Goal: Task Accomplishment & Management: Manage account settings

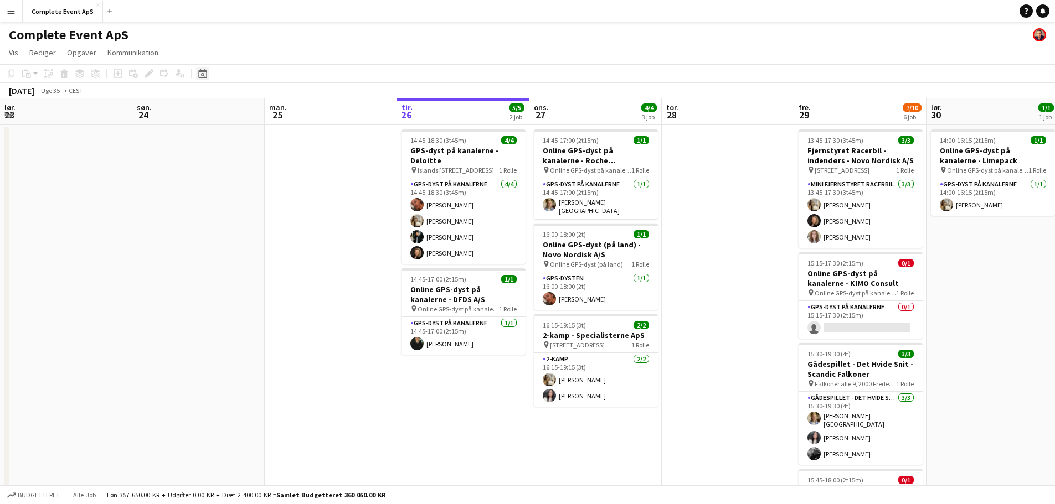
scroll to position [0, 265]
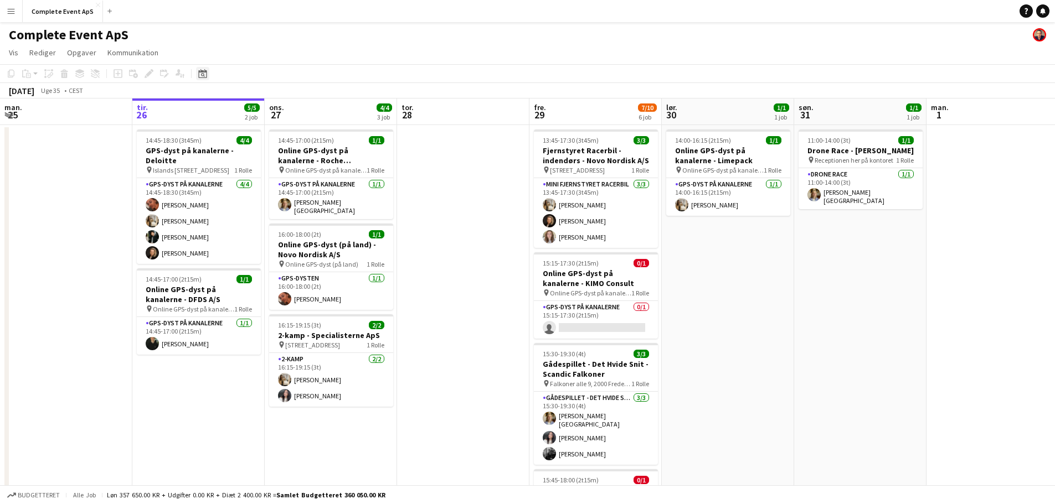
click at [203, 73] on icon at bounding box center [202, 73] width 8 height 9
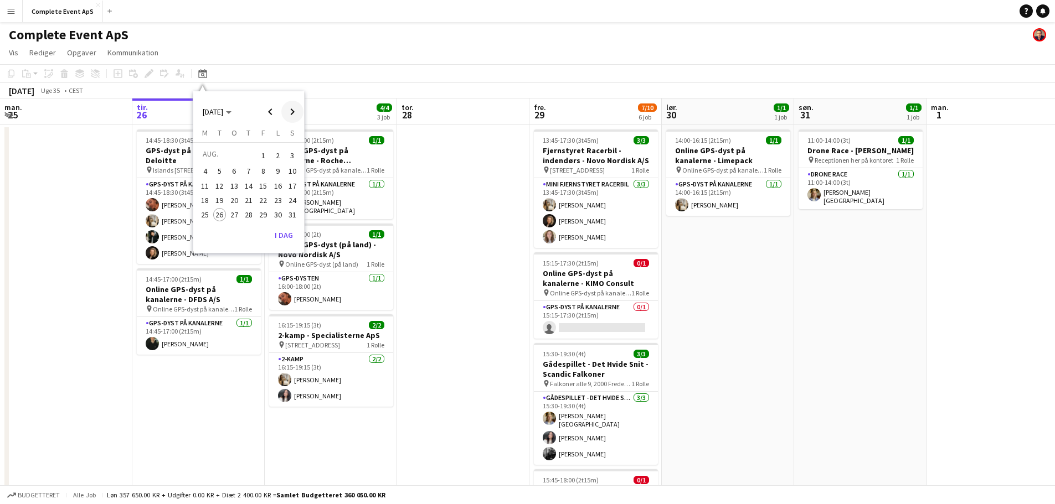
click at [288, 110] on span "Next month" at bounding box center [292, 112] width 22 height 22
click at [251, 167] on span "4" at bounding box center [248, 168] width 13 height 13
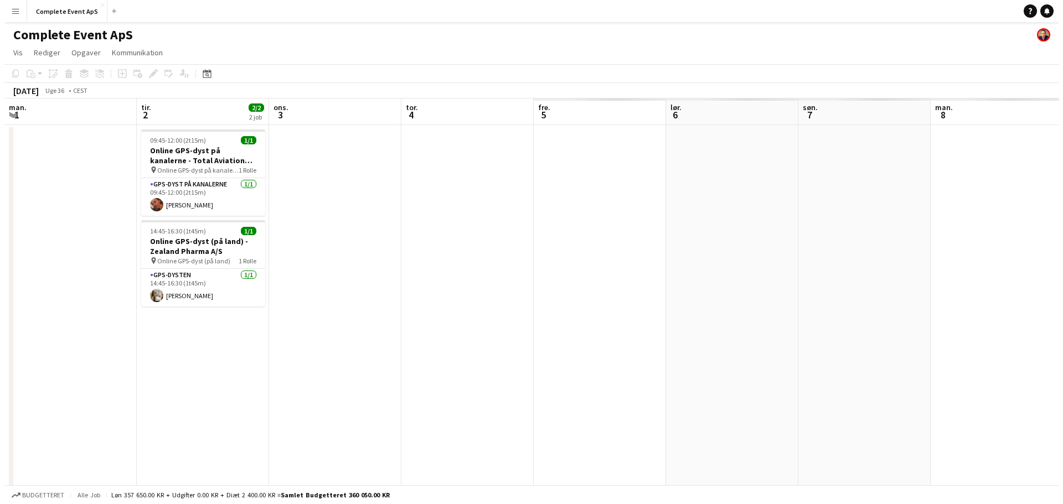
scroll to position [0, 381]
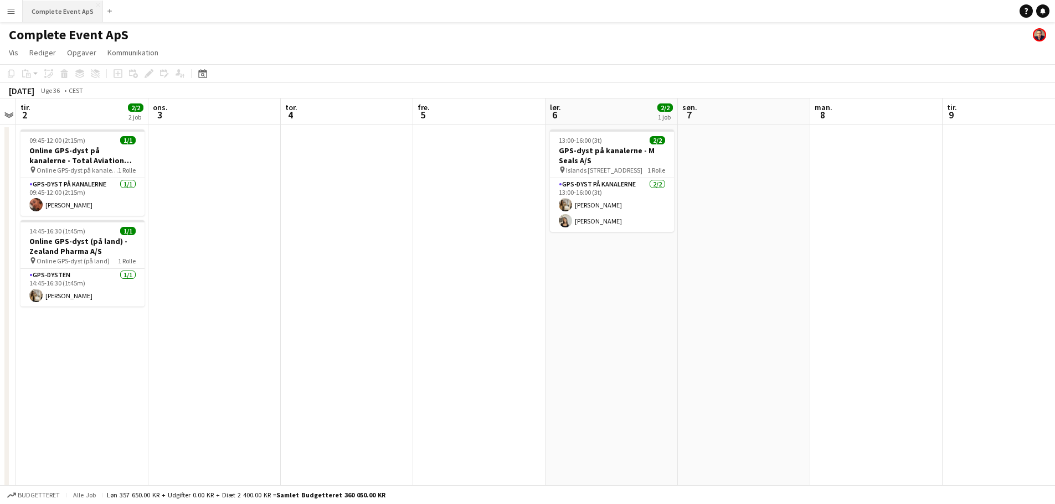
click at [62, 4] on button "Complete Event ApS Luk" at bounding box center [63, 12] width 80 height 22
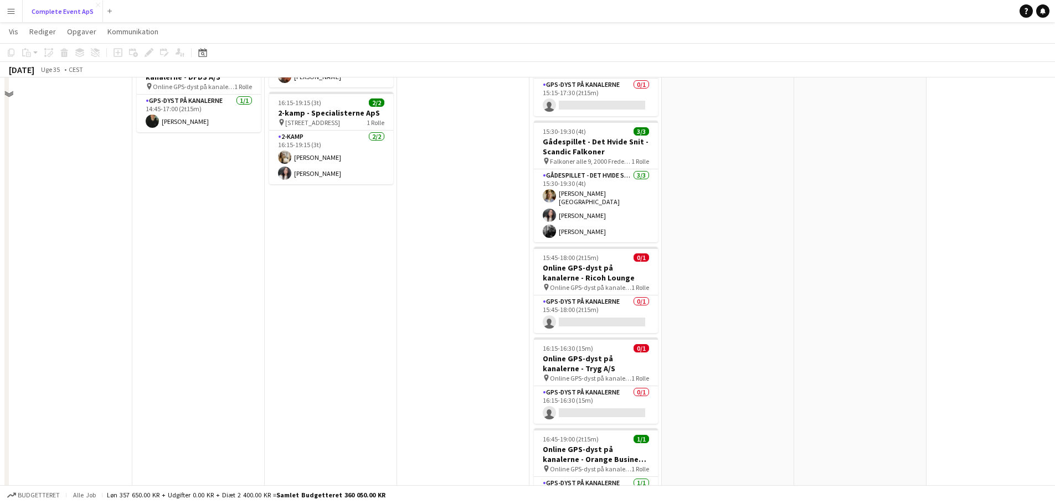
scroll to position [0, 0]
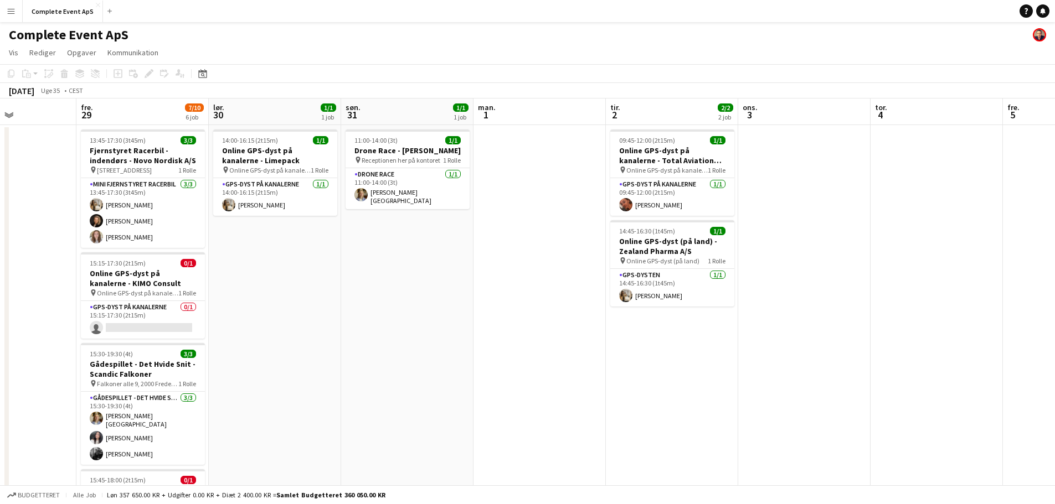
drag, startPoint x: 900, startPoint y: 334, endPoint x: 352, endPoint y: 322, distance: 548.2
click at [352, 322] on app-calendar-viewport "tir. 26 5/5 2 job ons. 27 4/4 3 job tor. 28 fre. 29 7/10 6 job lør. 30 1/1 1 jo…" at bounding box center [527, 430] width 1055 height 663
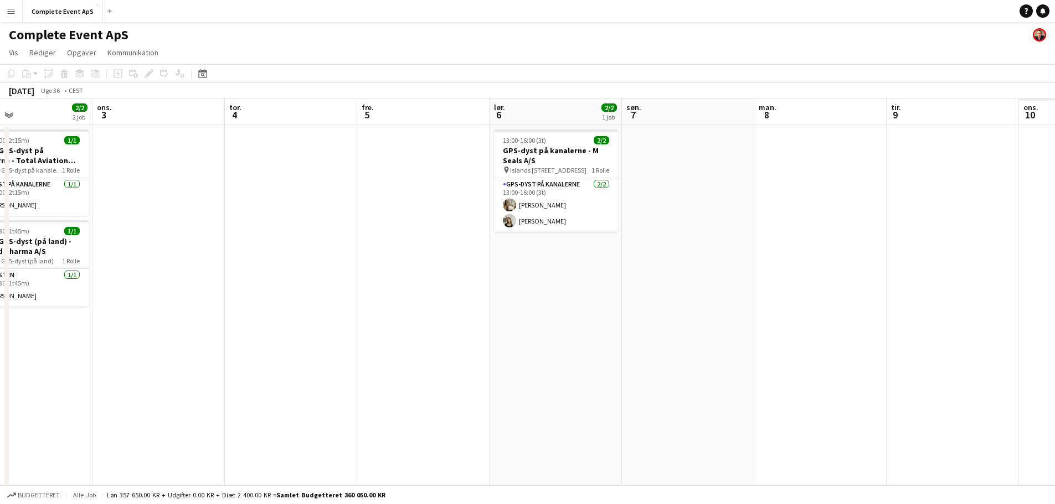
drag, startPoint x: 587, startPoint y: 341, endPoint x: 235, endPoint y: 298, distance: 354.7
click at [224, 299] on app-calendar-viewport "søn. 31 1/1 1 job man. 1 tir. 2 2/2 2 job ons. 3 tor. 4 fre. 5 lør. 6 2/2 1 job…" at bounding box center [527, 430] width 1055 height 663
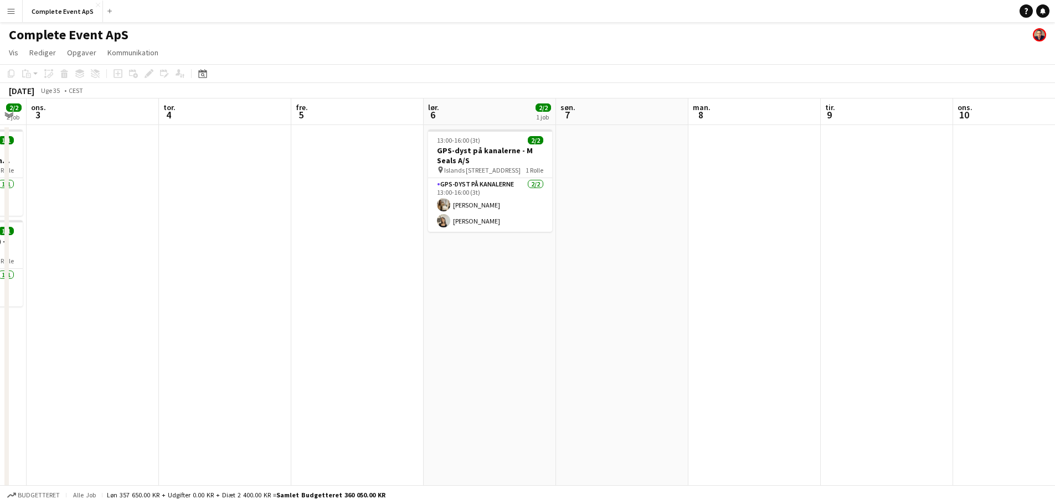
drag, startPoint x: 266, startPoint y: 286, endPoint x: 218, endPoint y: 283, distance: 48.8
click at [227, 283] on app-calendar-viewport "søn. 31 1/1 1 job man. 1 tir. 2 2/2 2 job ons. 3 tor. 4 fre. 5 lør. 6 2/2 1 job…" at bounding box center [527, 430] width 1055 height 663
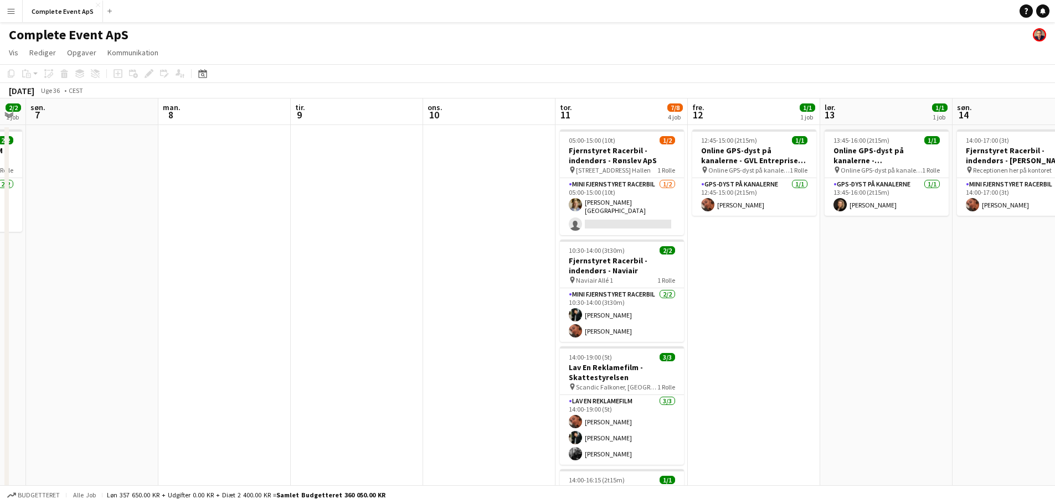
drag, startPoint x: 714, startPoint y: 325, endPoint x: 607, endPoint y: 316, distance: 107.3
click at [612, 316] on app-calendar-viewport "tor. 4 fre. 5 lør. 6 2/2 1 job søn. 7 man. 8 tir. 9 ons. 10 tor. 11 7/8 4 job f…" at bounding box center [527, 430] width 1055 height 663
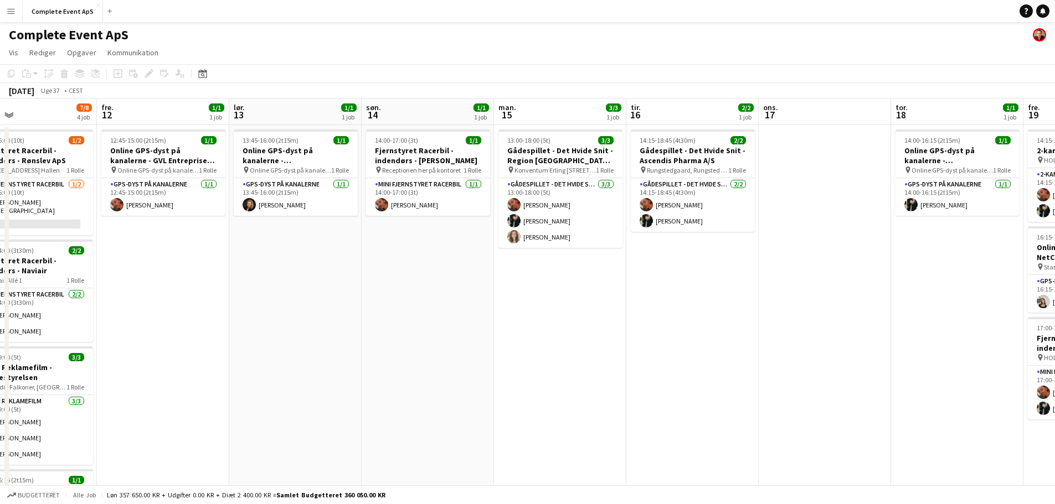
drag, startPoint x: 854, startPoint y: 332, endPoint x: 462, endPoint y: 336, distance: 392.0
click at [462, 336] on app-calendar-viewport "man. 8 tir. 9 ons. 10 tor. 11 7/8 4 job fre. 12 1/1 1 job lør. 13 1/1 1 job søn…" at bounding box center [527, 430] width 1055 height 663
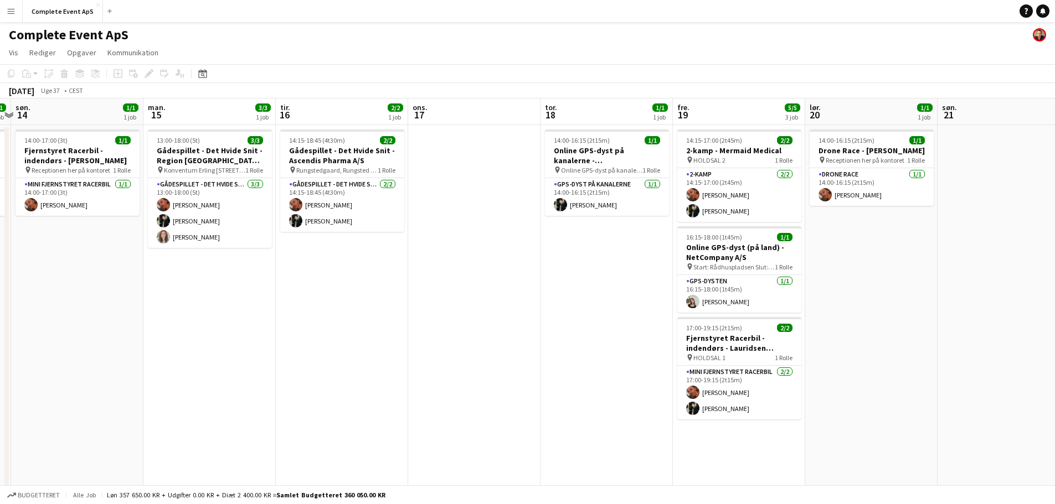
drag, startPoint x: 665, startPoint y: 339, endPoint x: 321, endPoint y: 327, distance: 344.0
click at [320, 327] on app-calendar-viewport "tor. 11 7/8 4 job fre. 12 1/1 1 job lør. 13 1/1 1 job søn. 14 1/1 1 job man. 15…" at bounding box center [527, 430] width 1055 height 663
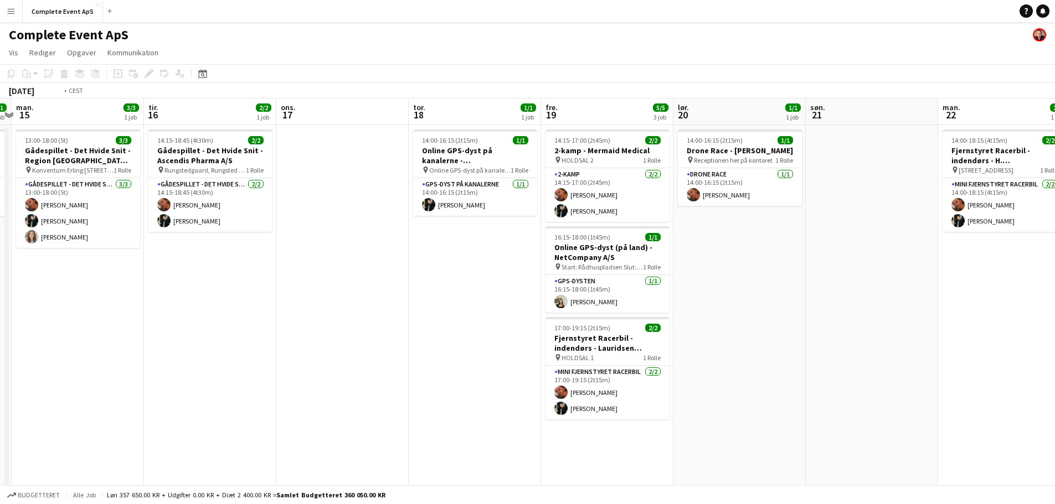
drag, startPoint x: 747, startPoint y: 331, endPoint x: 319, endPoint y: 312, distance: 427.8
click at [322, 313] on app-calendar-viewport "fre. 12 1/1 1 job lør. 13 1/1 1 job søn. 14 1/1 1 job man. 15 3/3 1 job tir. 16…" at bounding box center [527, 430] width 1055 height 663
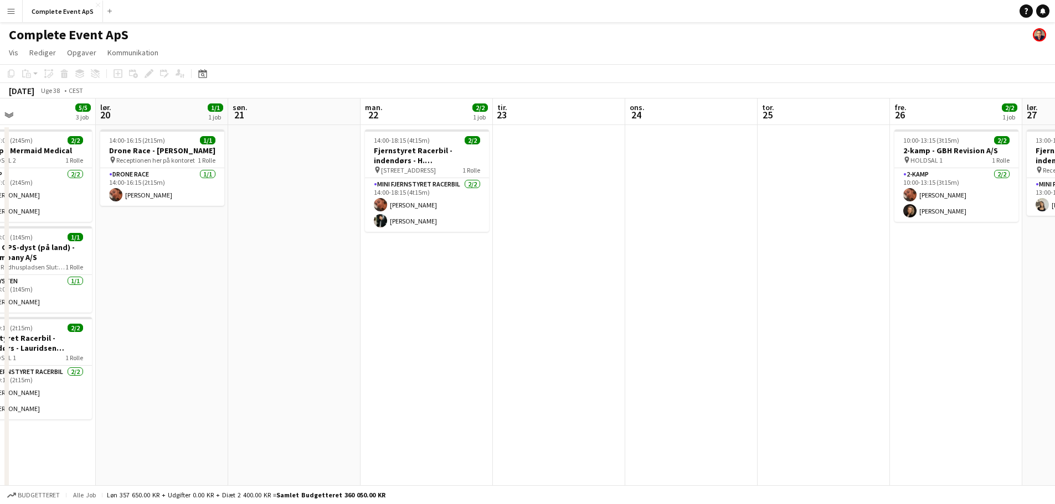
drag, startPoint x: 631, startPoint y: 326, endPoint x: 255, endPoint y: 318, distance: 376.0
click at [256, 321] on app-calendar-viewport "tir. 16 2/2 1 job ons. 17 tor. 18 1/1 1 job fre. 19 5/5 3 job lør. 20 1/1 1 job…" at bounding box center [527, 430] width 1055 height 663
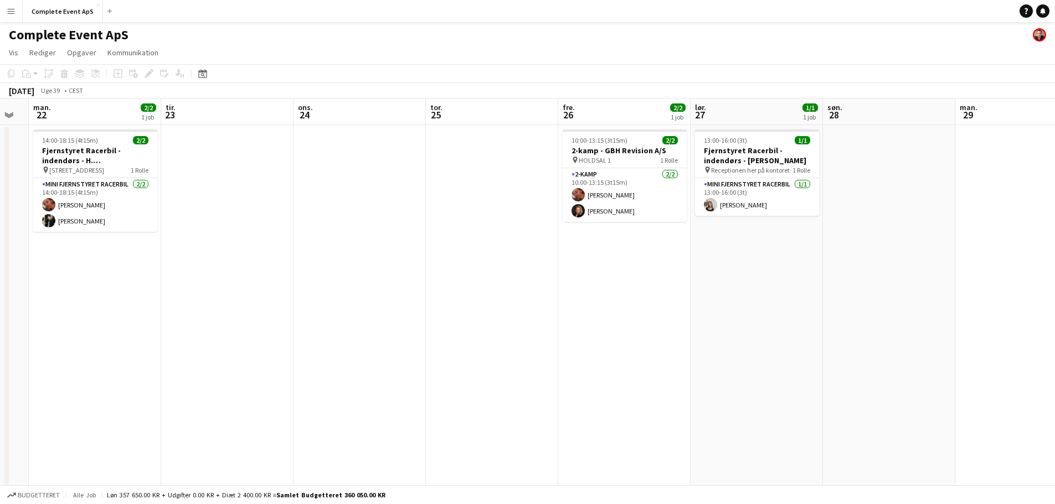
drag, startPoint x: 622, startPoint y: 329, endPoint x: 275, endPoint y: 314, distance: 347.4
click at [296, 319] on app-calendar-viewport "fre. 19 5/5 3 job lør. 20 1/1 1 job søn. 21 man. 22 2/2 1 job tir. 23 ons. 24 t…" at bounding box center [527, 430] width 1055 height 663
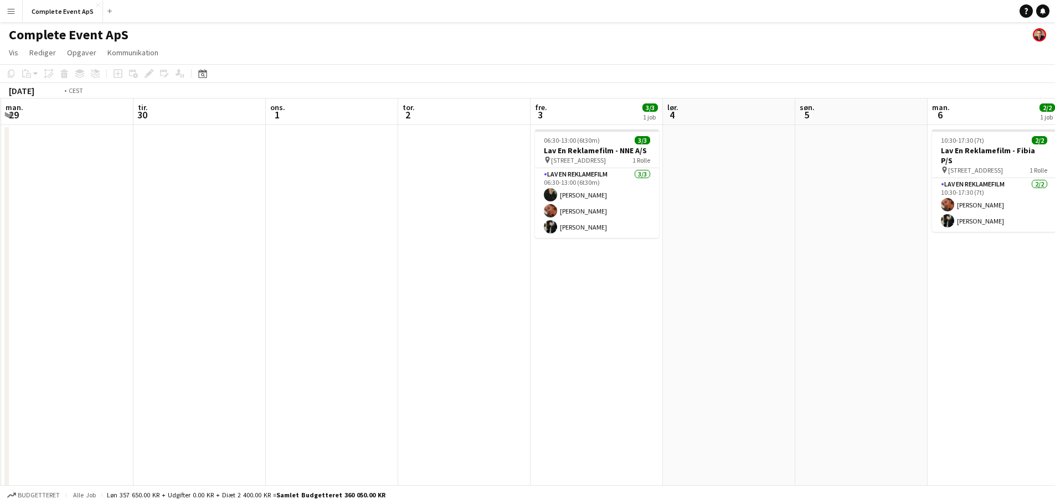
drag, startPoint x: 421, startPoint y: 315, endPoint x: 304, endPoint y: 301, distance: 118.2
click at [302, 306] on app-calendar-viewport "fre. 26 2/2 1 job lør. 27 1/1 1 job søn. 28 man. 29 tir. 30 ons. 1 tor. 2 fre. …" at bounding box center [527, 430] width 1055 height 663
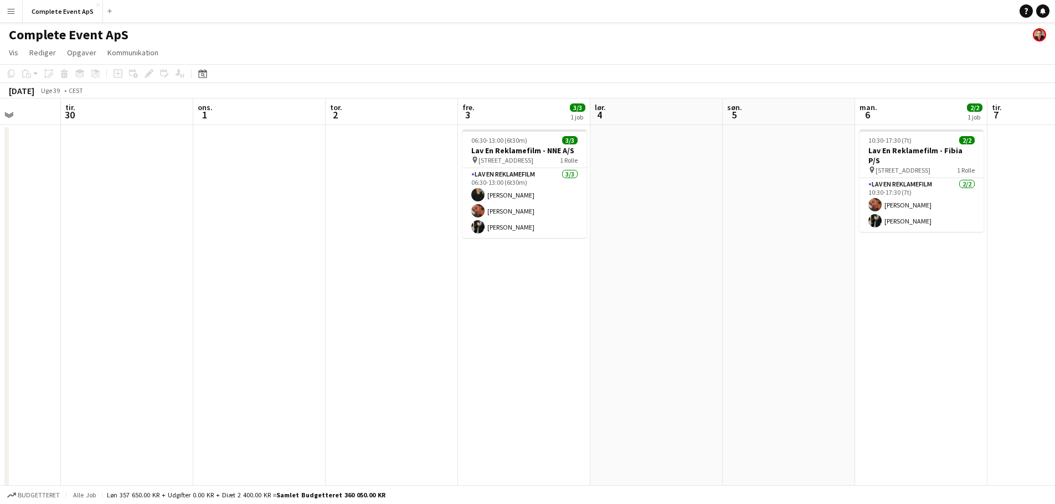
click at [312, 295] on app-calendar-viewport "lør. 27 1/1 1 job søn. 28 man. 29 tir. 30 ons. 1 tor. 2 fre. 3 3/3 1 job lør. 4…" at bounding box center [527, 430] width 1055 height 663
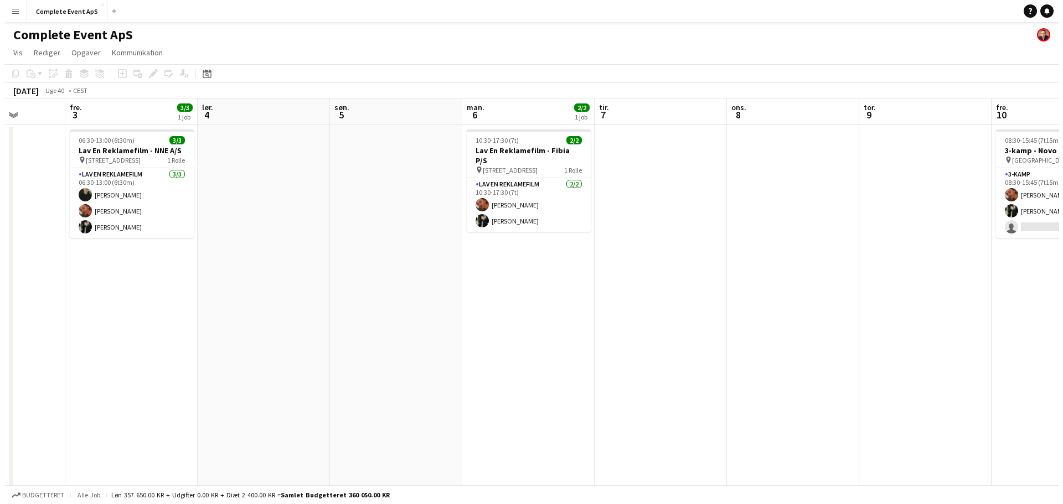
scroll to position [0, 365]
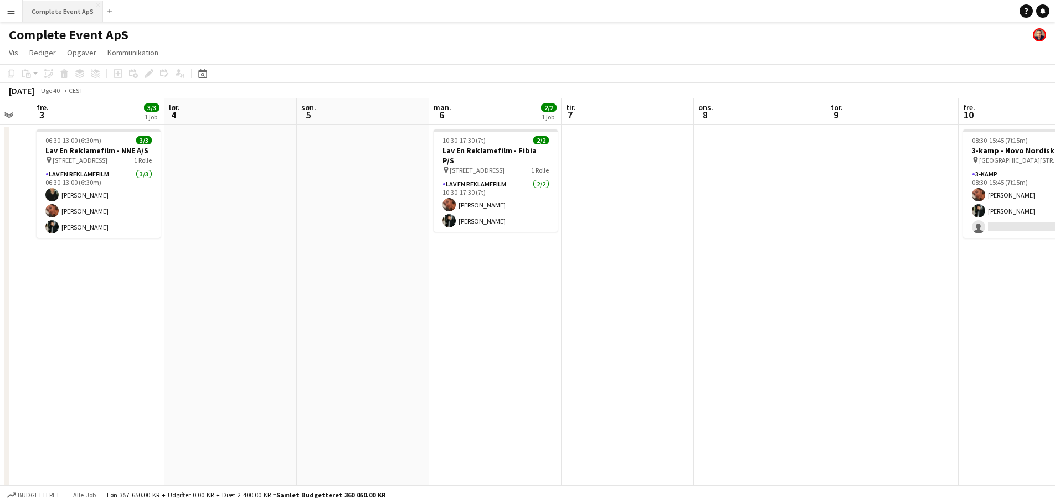
click at [60, 11] on button "Complete Event ApS Luk" at bounding box center [63, 12] width 80 height 22
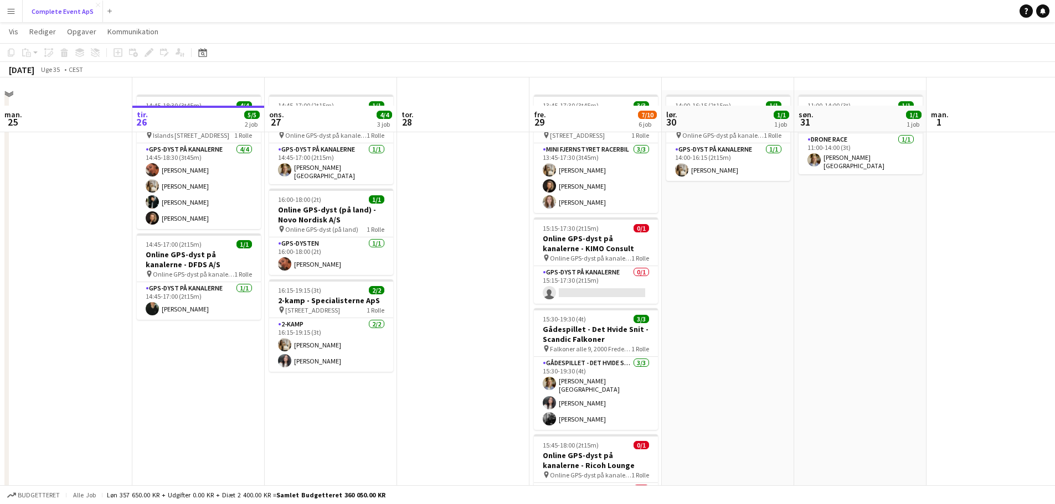
scroll to position [0, 0]
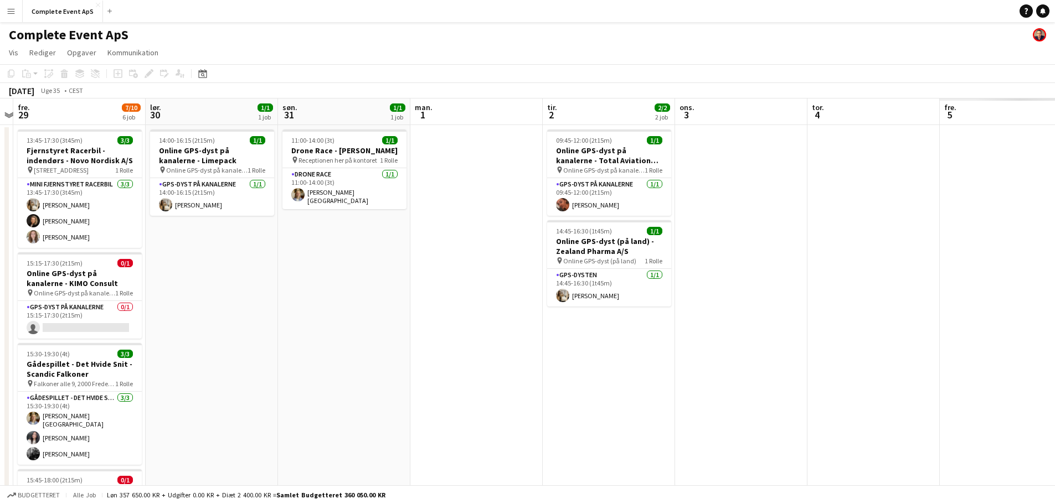
drag, startPoint x: 528, startPoint y: 262, endPoint x: 187, endPoint y: 228, distance: 343.3
click at [175, 230] on app-calendar-viewport "tir. 26 5/5 2 job ons. 27 4/4 3 job tor. 28 fre. 29 7/10 6 job lør. 30 1/1 1 jo…" at bounding box center [527, 430] width 1055 height 663
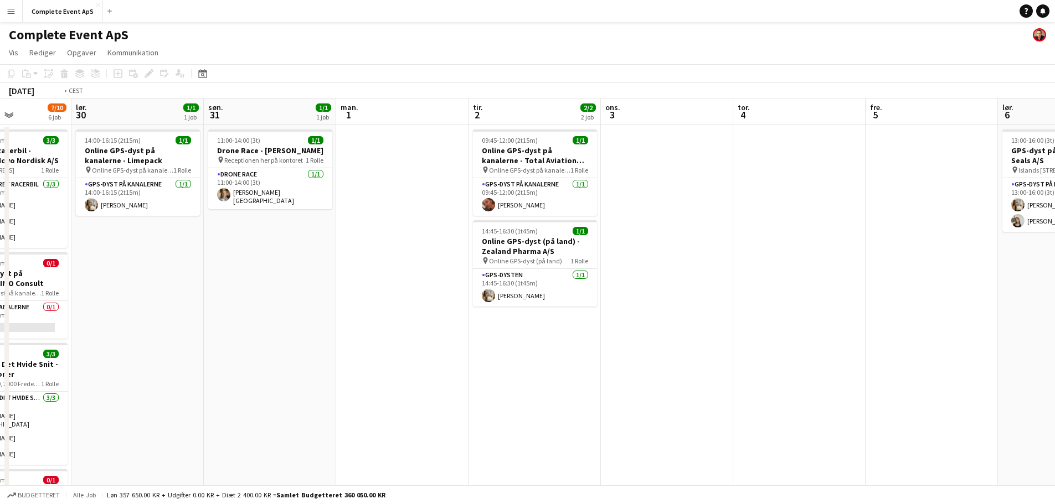
drag, startPoint x: 152, startPoint y: 235, endPoint x: 99, endPoint y: 223, distance: 54.0
click at [112, 227] on app-calendar-viewport "ons. 27 4/4 3 job tor. 28 fre. 29 7/10 6 job lør. 30 1/1 1 job søn. 31 1/1 1 jo…" at bounding box center [527, 430] width 1055 height 663
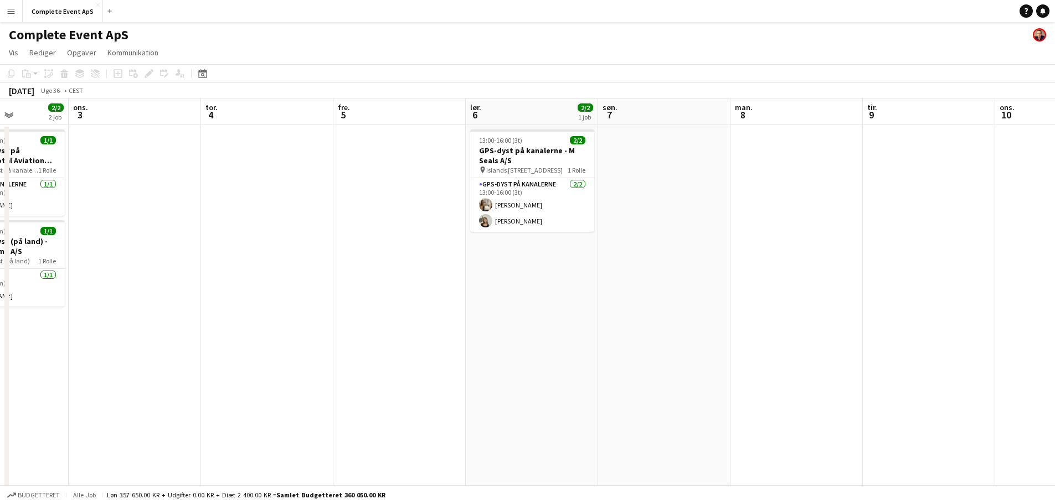
drag, startPoint x: 559, startPoint y: 274, endPoint x: 71, endPoint y: 231, distance: 489.0
click at [83, 231] on app-calendar-viewport "søn. 31 1/1 1 job man. 1 tir. 2 2/2 2 job ons. 3 tor. 4 fre. 5 lør. 6 2/2 1 job…" at bounding box center [527, 430] width 1055 height 663
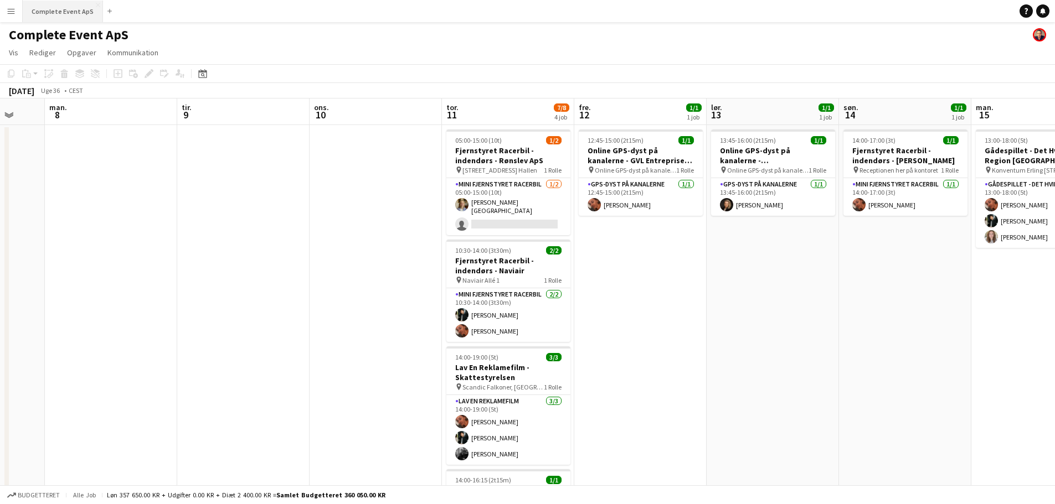
click at [69, 16] on button "Complete Event ApS Luk" at bounding box center [63, 12] width 80 height 22
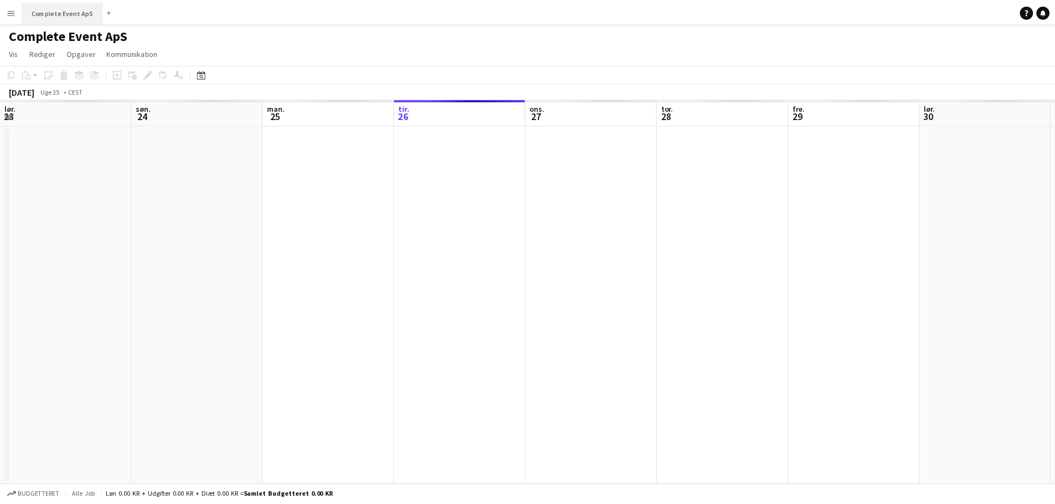
scroll to position [0, 265]
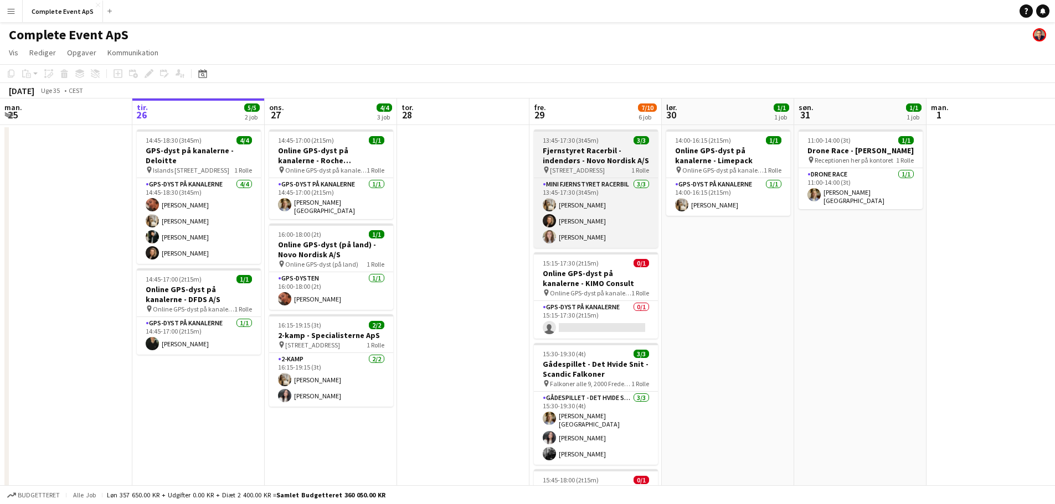
click at [576, 140] on span "13:45-17:30 (3t45m)" at bounding box center [571, 140] width 56 height 8
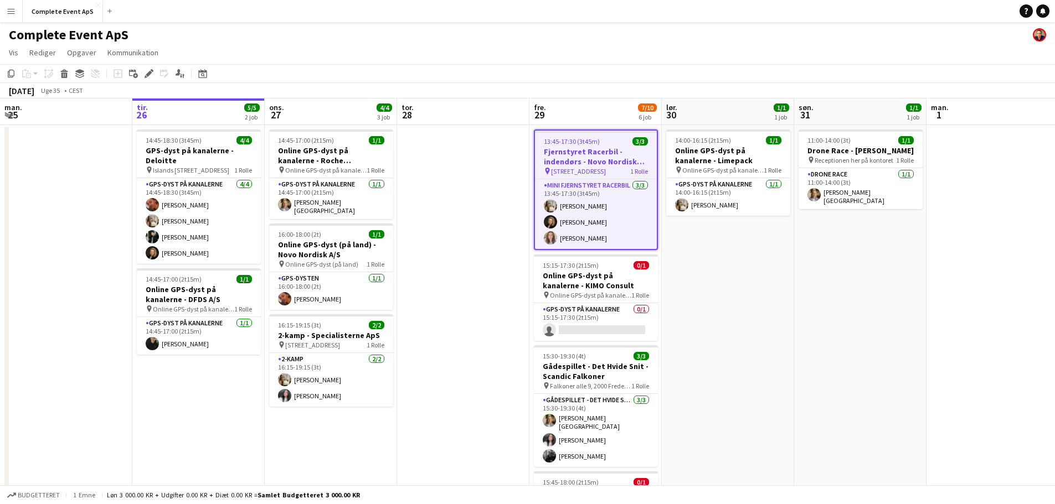
click at [576, 140] on span "13:45-17:30 (3t45m)" at bounding box center [572, 141] width 56 height 8
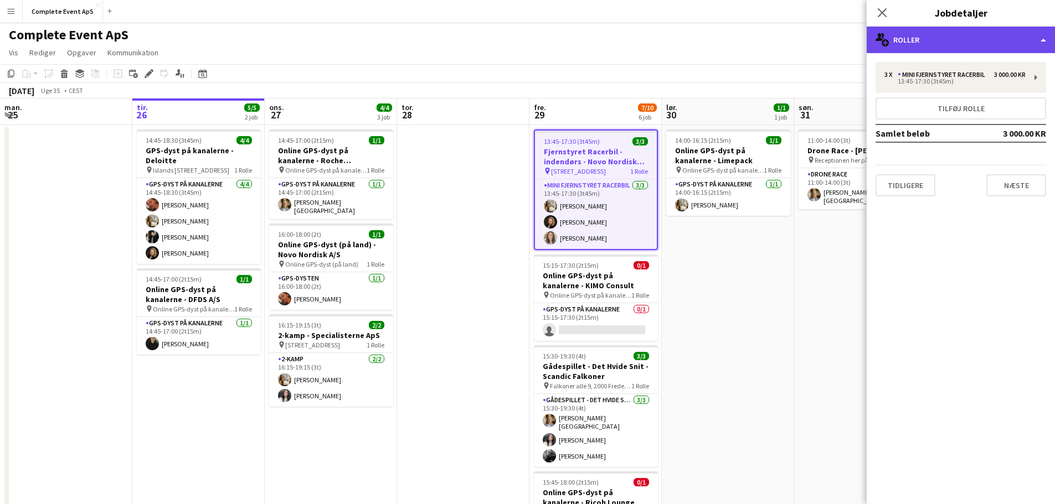
click at [926, 42] on div "multiple-users-add Roller" at bounding box center [960, 40] width 188 height 27
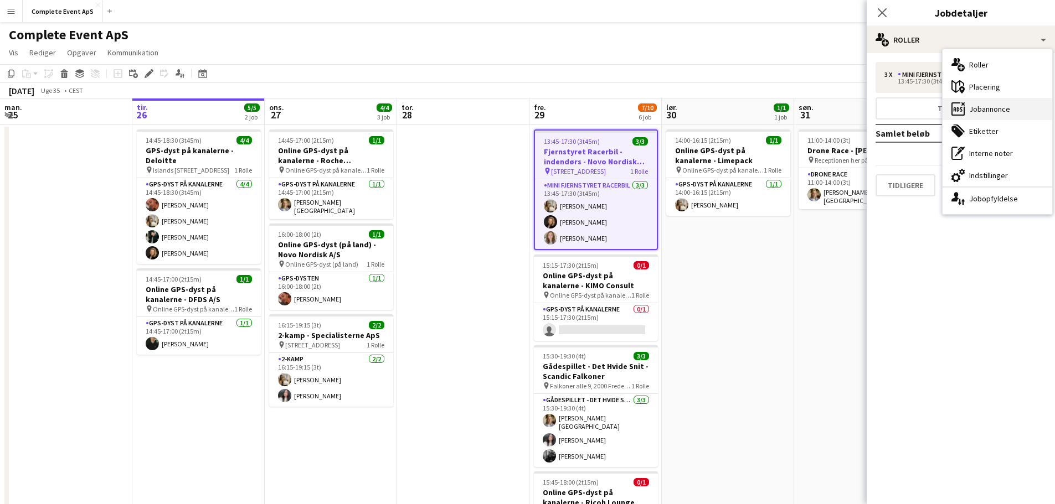
click at [991, 111] on div "ads-window Jobannonce" at bounding box center [997, 109] width 110 height 22
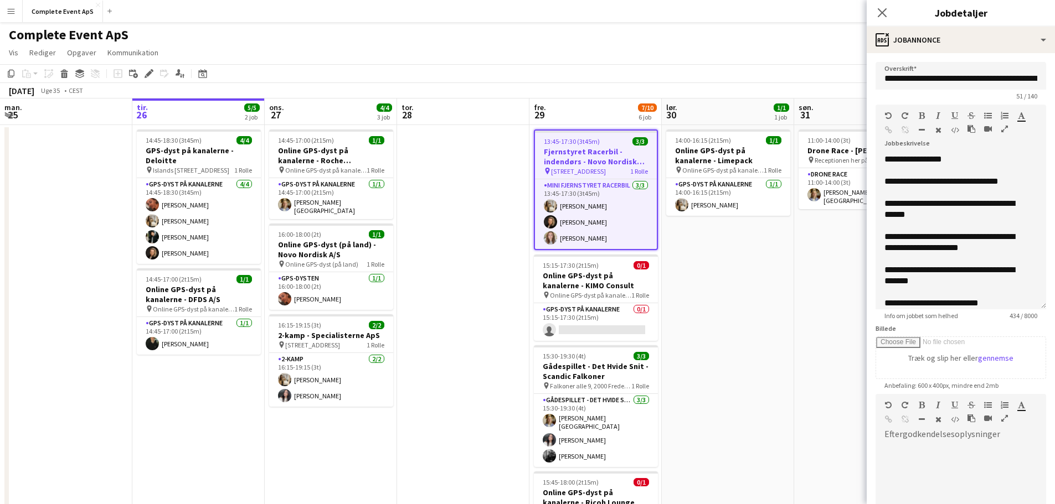
drag, startPoint x: 1034, startPoint y: 215, endPoint x: 1007, endPoint y: 286, distance: 76.4
click at [1026, 304] on div "**********" at bounding box center [960, 232] width 171 height 156
click at [953, 273] on div "**********" at bounding box center [952, 276] width 136 height 22
click at [903, 286] on div "**********" at bounding box center [952, 276] width 136 height 22
click at [822, 314] on app-date-cell "11:00-14:00 (3t) 1/1 Drone Race - [PERSON_NAME] pin Receptionen her på kontoret…" at bounding box center [860, 443] width 132 height 636
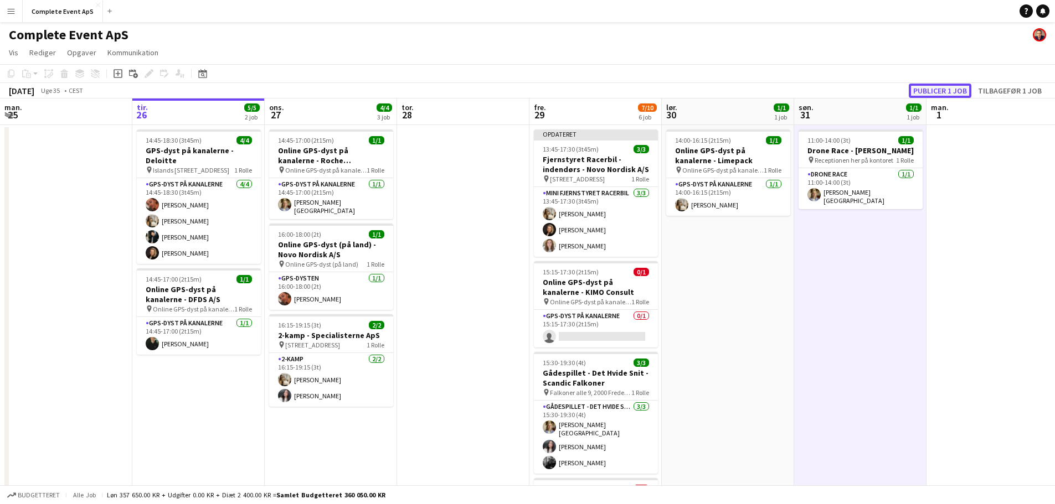
click at [920, 90] on button "Publicer 1 job" at bounding box center [939, 91] width 63 height 14
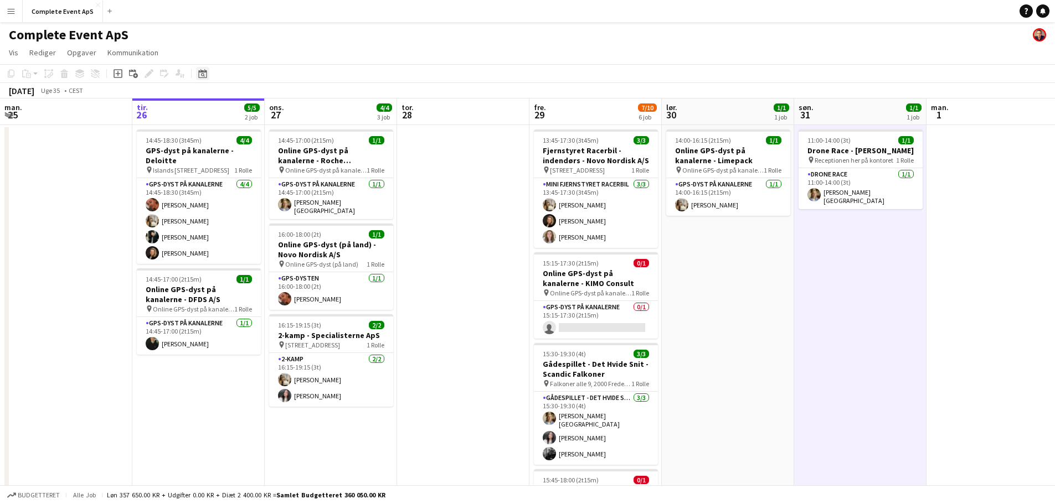
click at [205, 71] on icon at bounding box center [202, 73] width 8 height 9
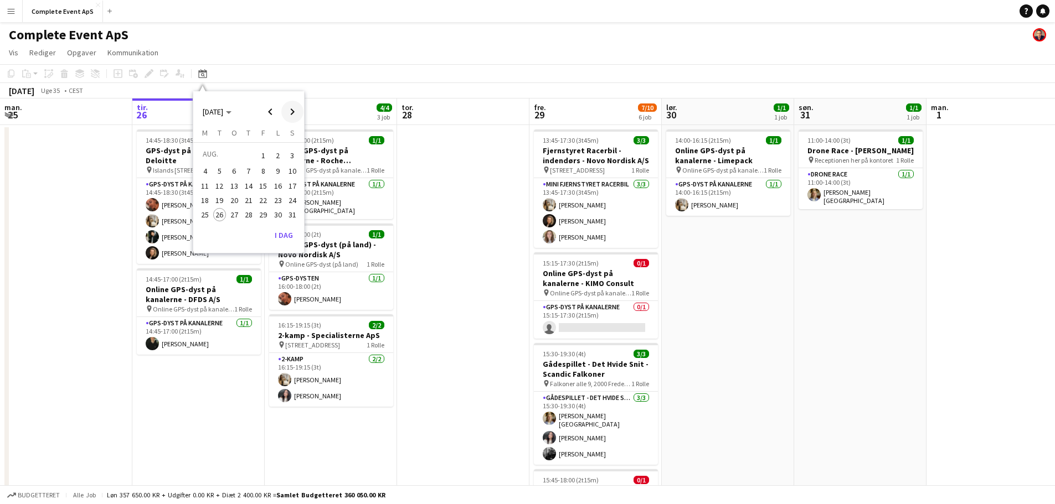
click at [292, 112] on span "Next month" at bounding box center [292, 112] width 22 height 22
click at [287, 116] on span "Next month" at bounding box center [292, 112] width 22 height 22
click at [267, 169] on span "3" at bounding box center [262, 168] width 13 height 13
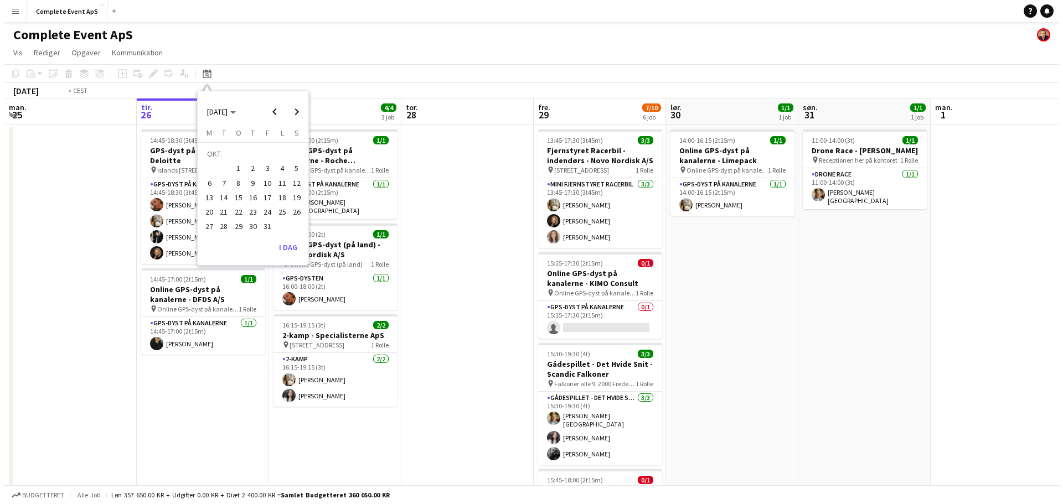
scroll to position [0, 381]
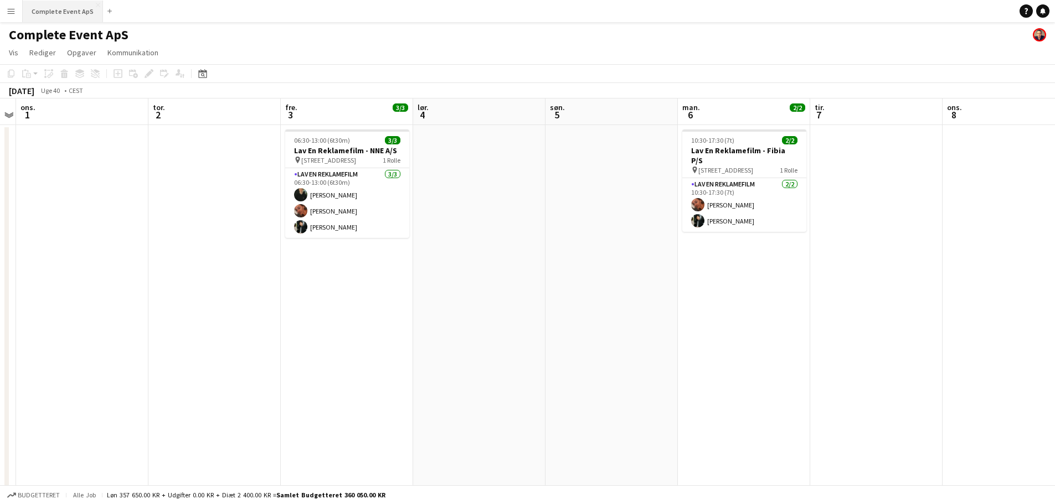
click at [64, 13] on button "Complete Event ApS Luk" at bounding box center [63, 12] width 80 height 22
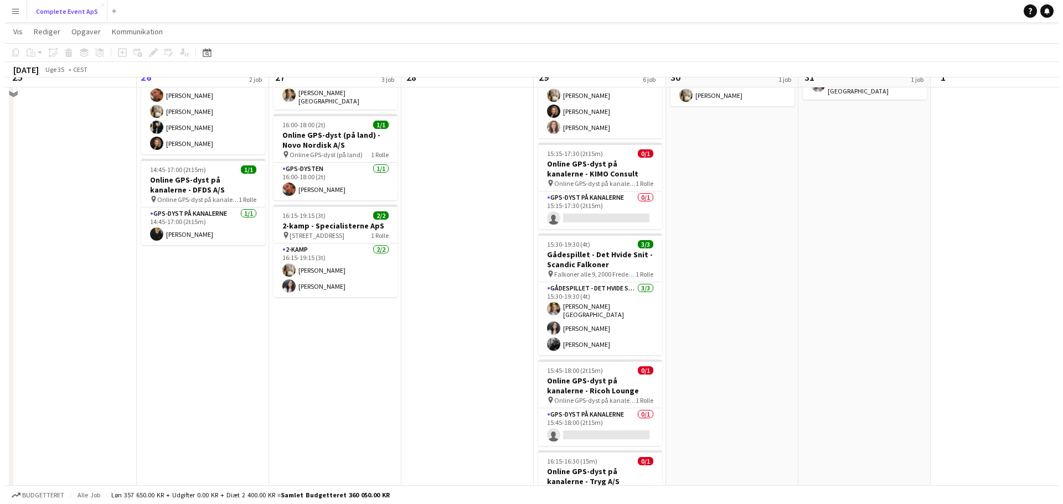
scroll to position [0, 0]
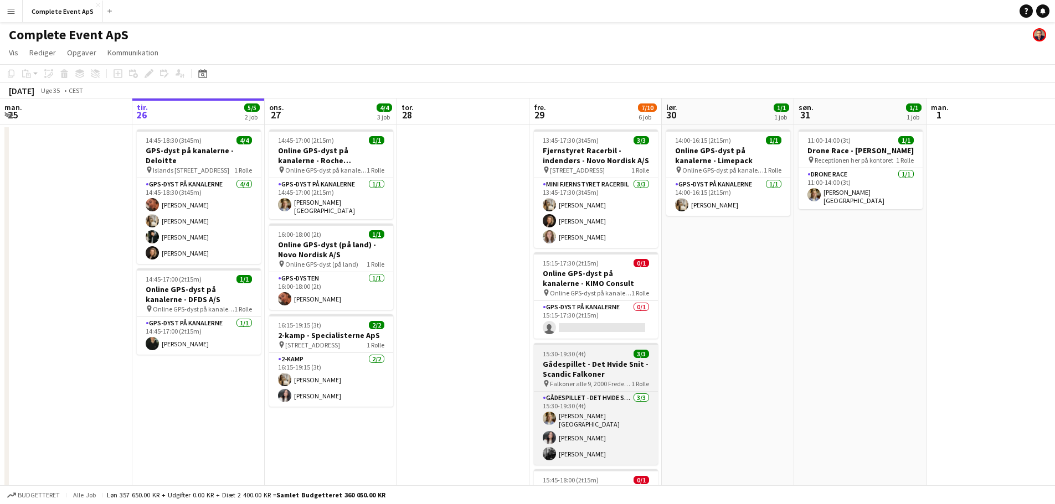
click at [605, 357] on div "15:30-19:30 (4t) 3/3" at bounding box center [596, 354] width 124 height 8
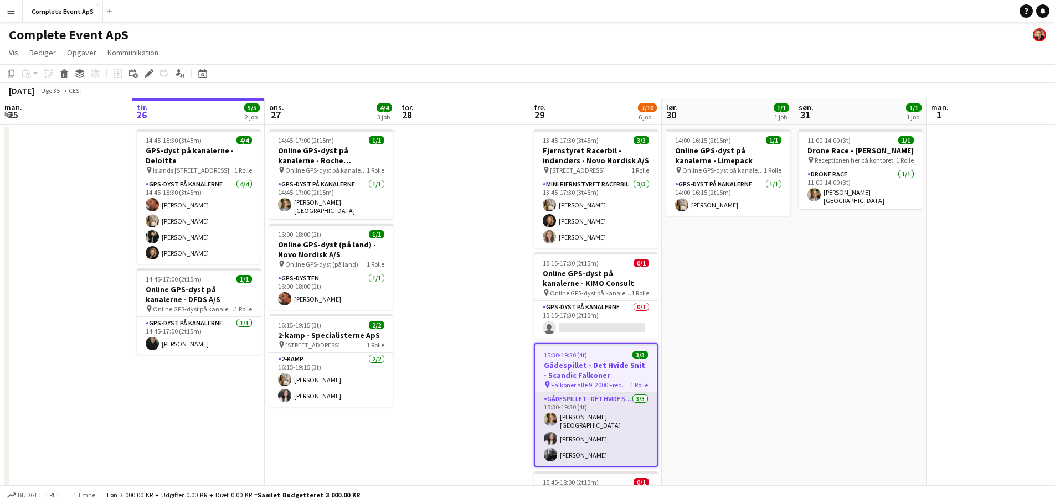
click at [605, 423] on app-card-role "Gådespillet - Det Hvide Snit [DATE] 15:30-19:30 (4t) [PERSON_NAME]-[PERSON_NAME…" at bounding box center [596, 429] width 122 height 73
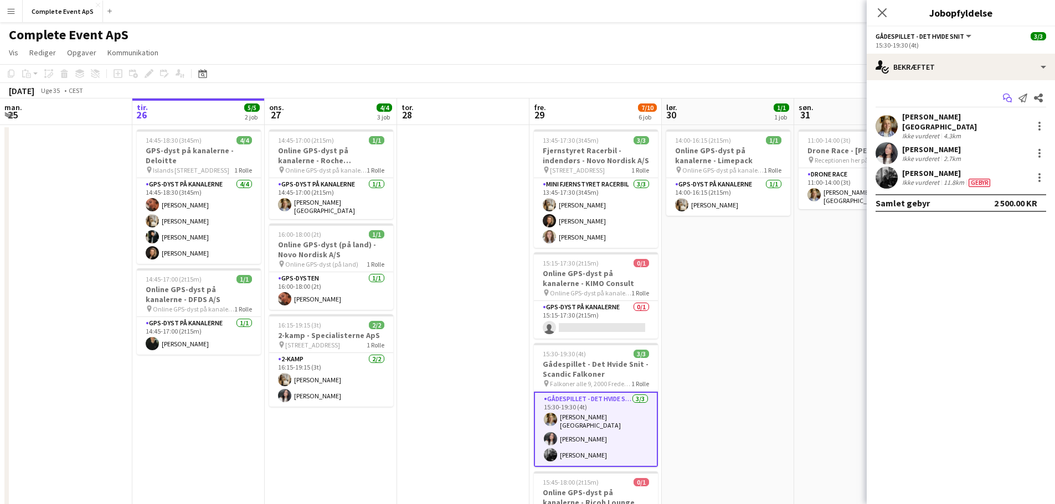
click at [1005, 95] on icon "Start chat" at bounding box center [1007, 98] width 9 height 9
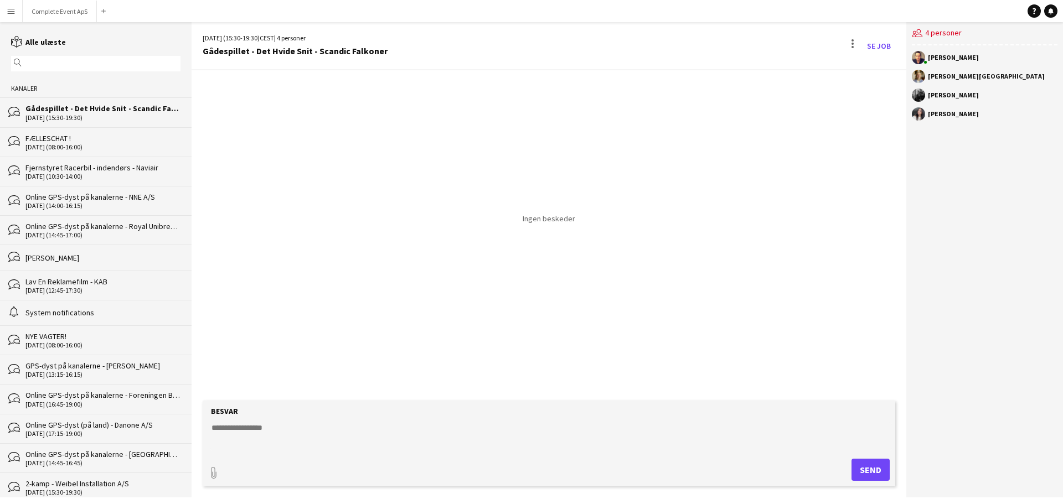
click at [420, 452] on form "Besvar paperclip Send" at bounding box center [549, 444] width 693 height 86
click at [422, 442] on textarea at bounding box center [550, 436] width 681 height 29
type textarea "**********"
click at [62, 15] on button "Complete Event ApS Luk" at bounding box center [60, 12] width 74 height 22
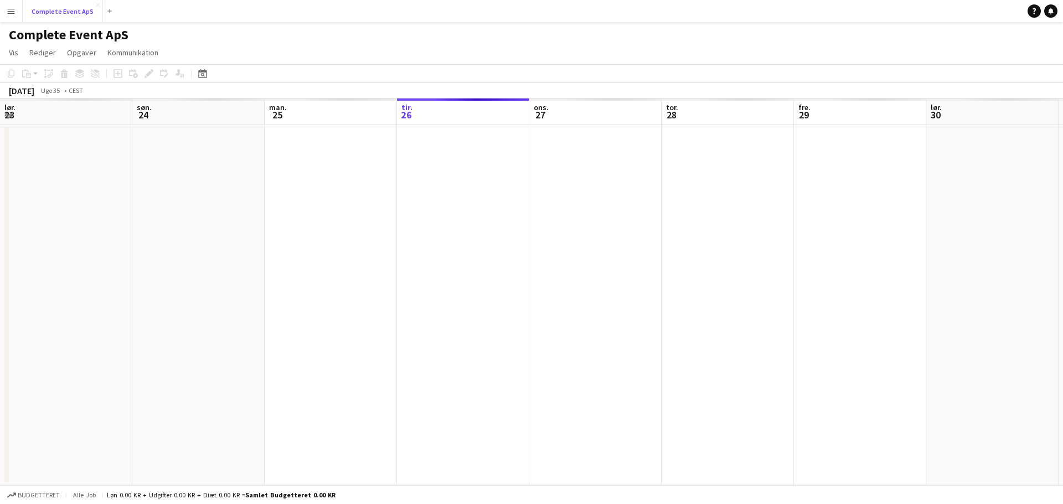
scroll to position [0, 265]
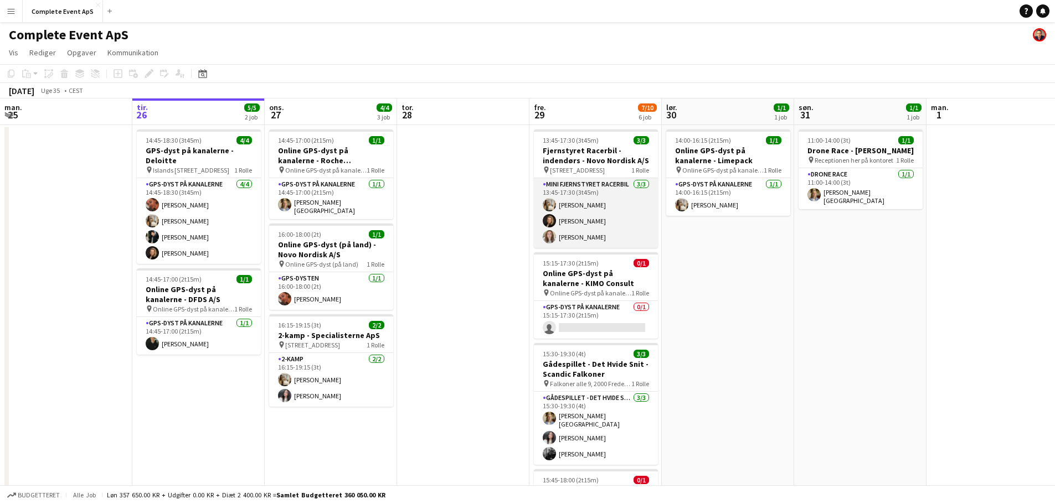
click at [600, 220] on app-card-role "Mini Fjernstyret Racerbil [DATE] 13:45-17:30 (3t45m) [PERSON_NAME] [PERSON_NAME…" at bounding box center [596, 213] width 124 height 70
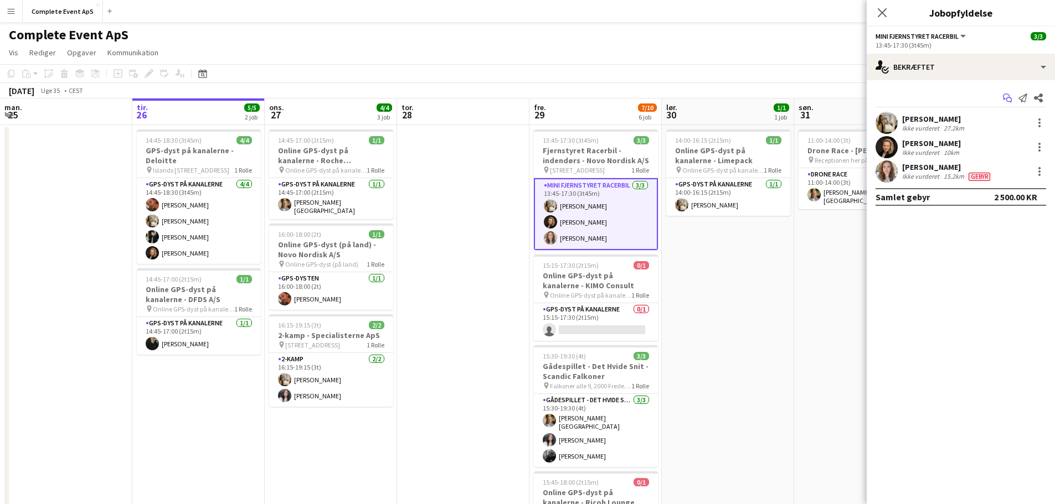
click at [1006, 97] on icon "Start chat" at bounding box center [1007, 98] width 9 height 9
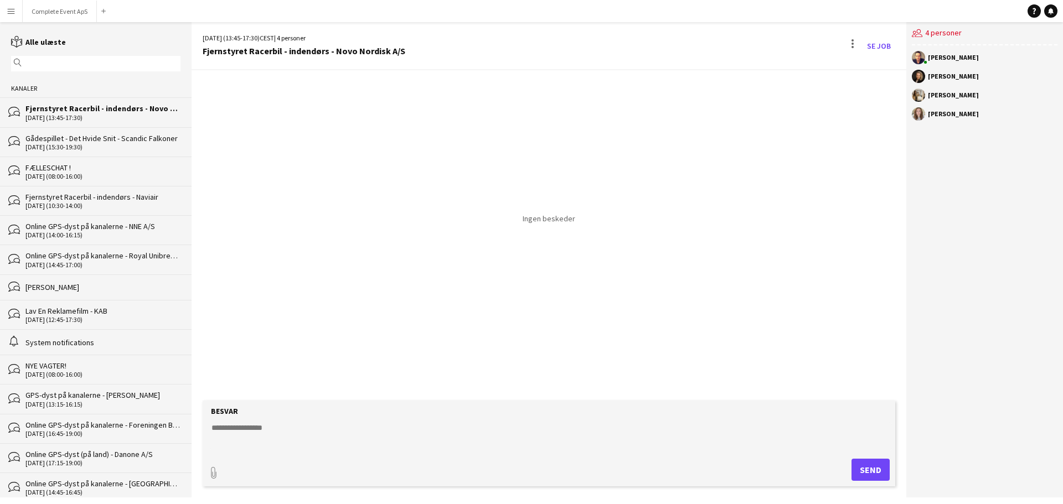
click at [384, 428] on textarea at bounding box center [550, 436] width 681 height 29
type textarea "**********"
click at [70, 8] on button "Complete Event ApS Luk" at bounding box center [60, 12] width 74 height 22
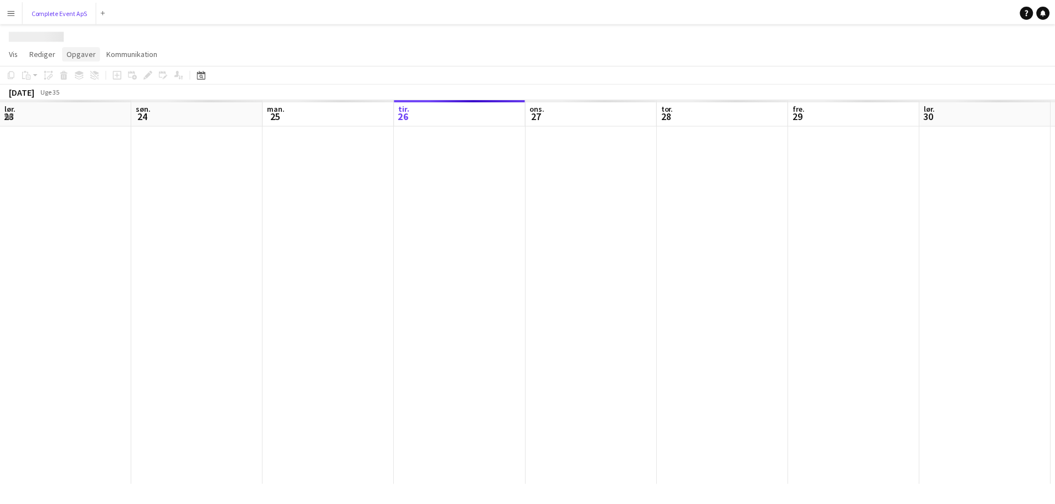
scroll to position [0, 265]
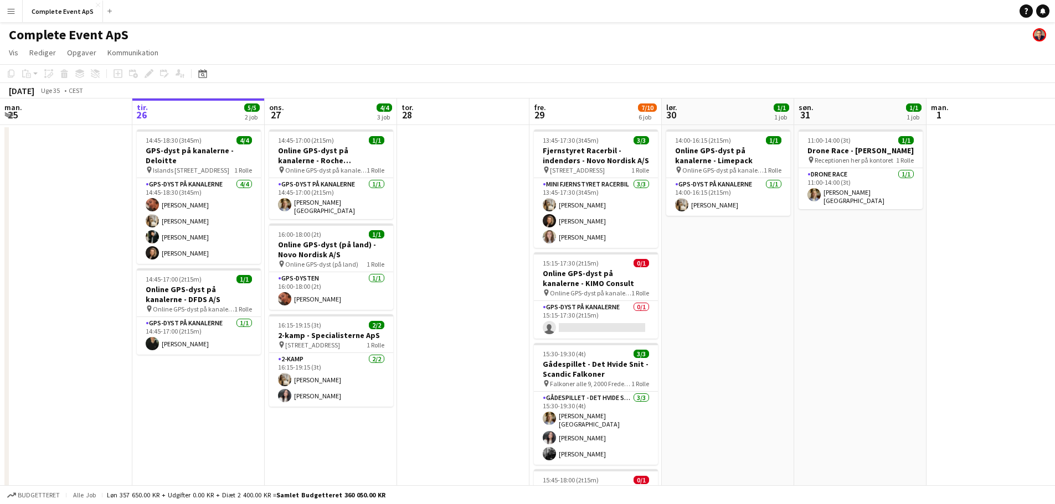
click at [656, 288] on app-calendar-viewport "lør. 23 søn. 24 man. 25 tir. 26 5/5 2 job ons. 27 4/4 3 job tor. 28 fre. 29 7/1…" at bounding box center [527, 430] width 1055 height 663
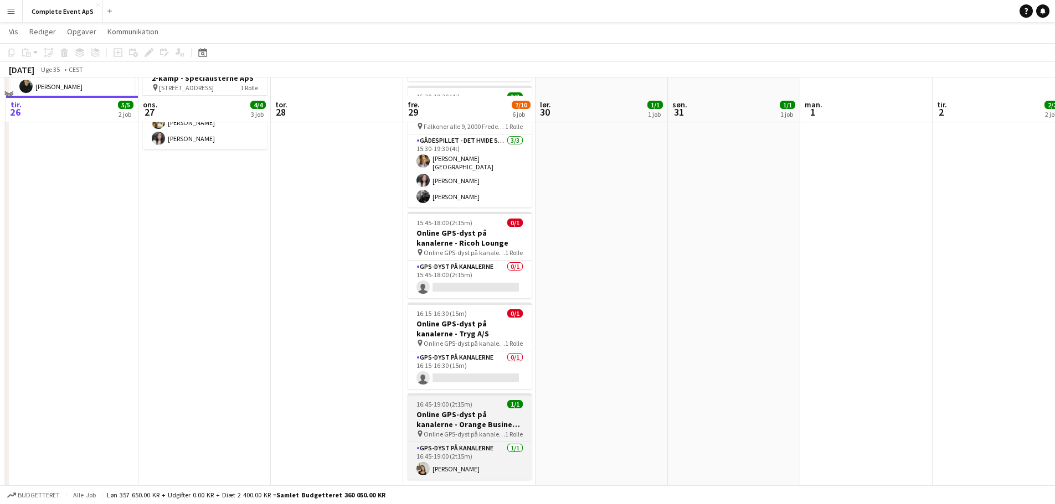
scroll to position [275, 0]
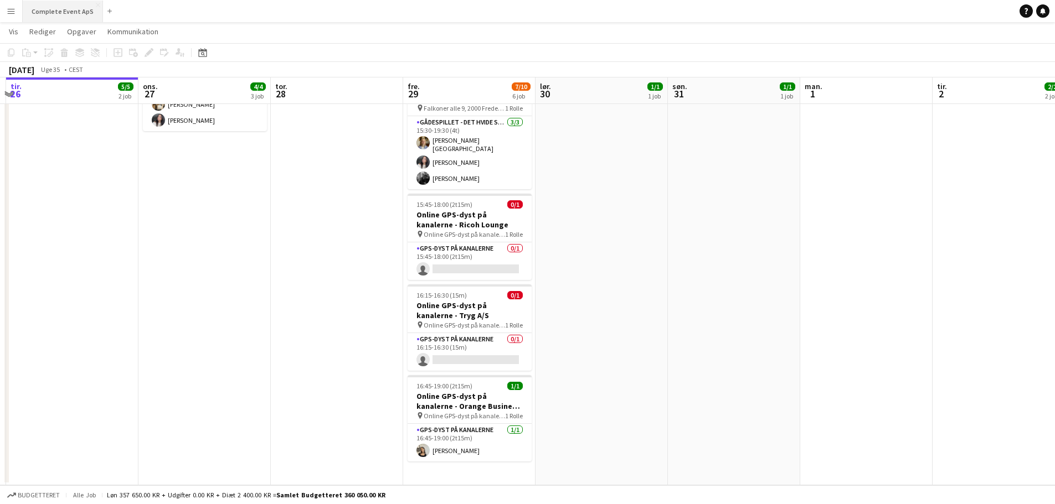
click at [63, 7] on button "Complete Event ApS Luk" at bounding box center [63, 12] width 80 height 22
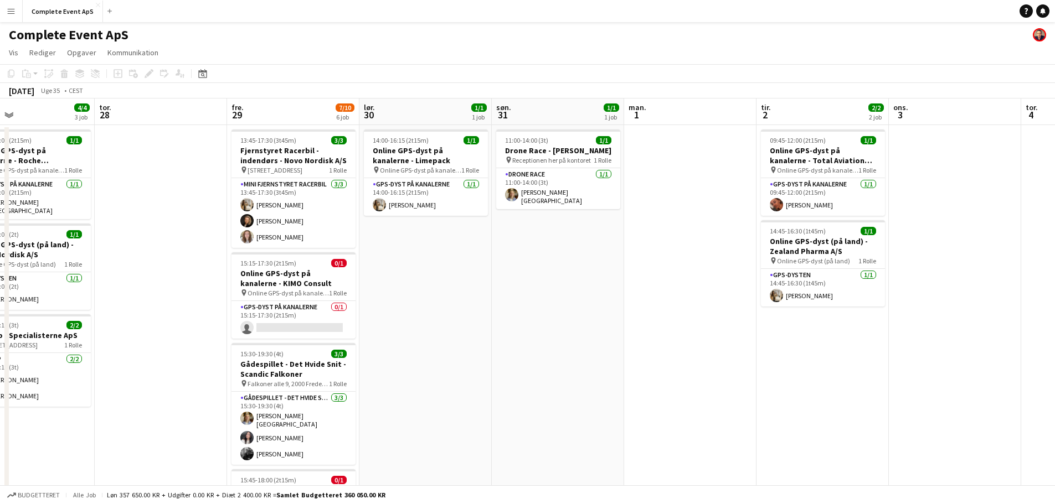
scroll to position [0, 387]
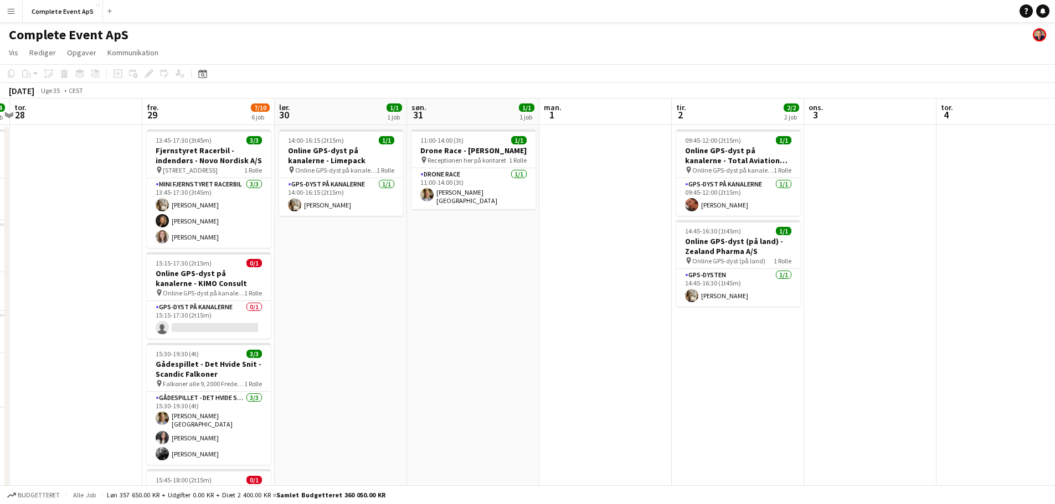
drag, startPoint x: 726, startPoint y: 354, endPoint x: 516, endPoint y: 352, distance: 209.8
click at [516, 352] on app-calendar-viewport "man. 25 tir. 26 5/5 2 job ons. 27 4/4 3 job tor. 28 fre. 29 7/10 6 job lør. 30 …" at bounding box center [527, 430] width 1055 height 663
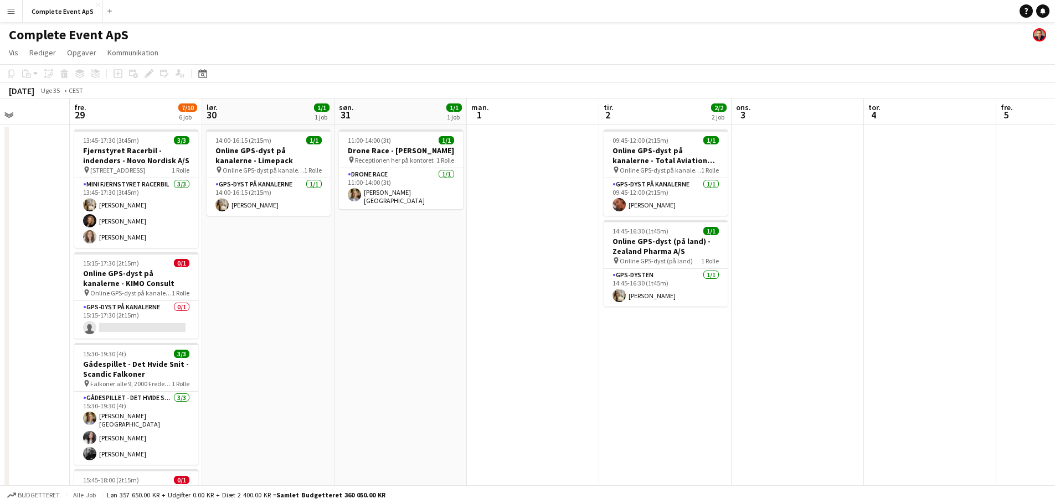
scroll to position [0, 315]
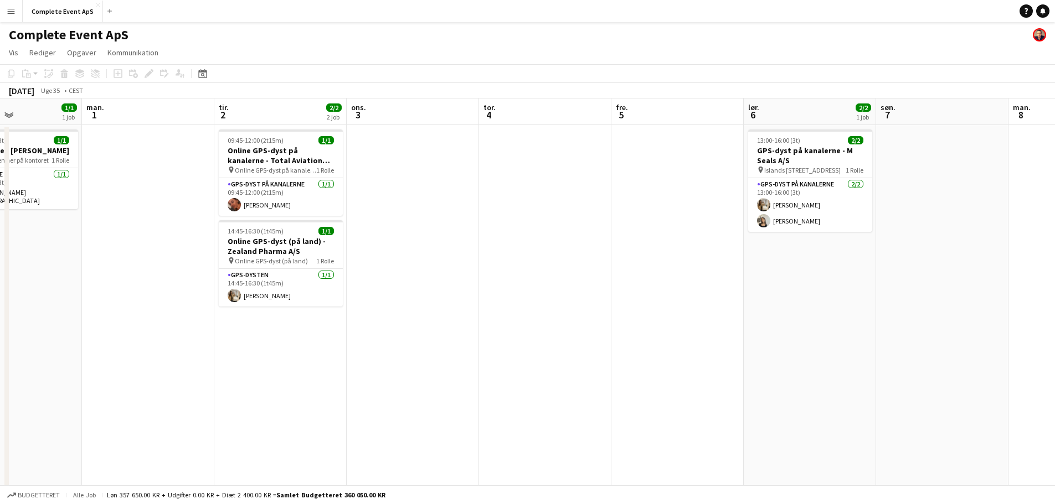
drag, startPoint x: 769, startPoint y: 358, endPoint x: 349, endPoint y: 345, distance: 419.8
click at [349, 345] on app-calendar-viewport "fre. 29 7/10 6 job lør. 30 1/1 1 job søn. 31 1/1 1 job man. 1 tir. 2 2/2 2 job …" at bounding box center [527, 430] width 1055 height 663
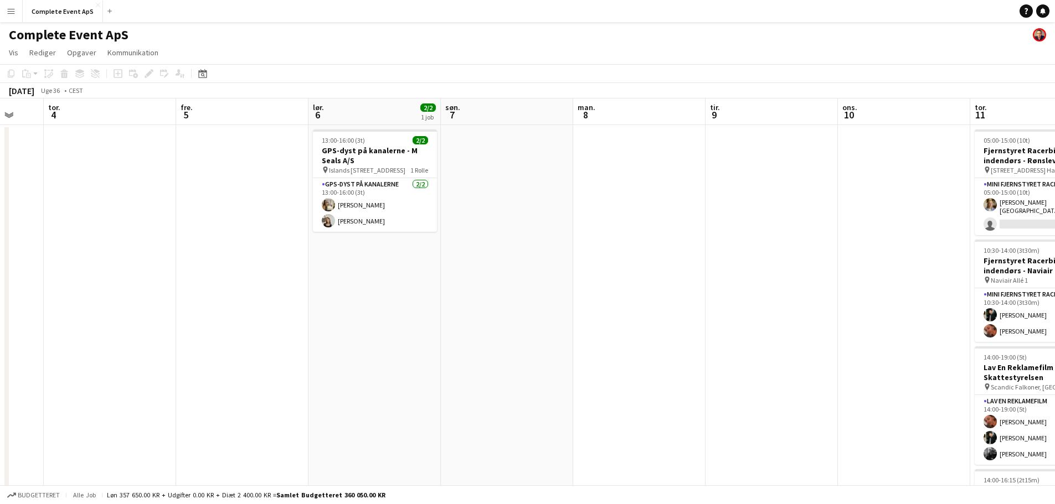
drag, startPoint x: 624, startPoint y: 362, endPoint x: 24, endPoint y: 321, distance: 601.5
click at [35, 323] on app-calendar-viewport "man. 1 tir. 2 2/2 2 job ons. 3 tor. 4 fre. 5 lør. 6 2/2 1 job søn. 7 man. 8 tir…" at bounding box center [527, 430] width 1055 height 663
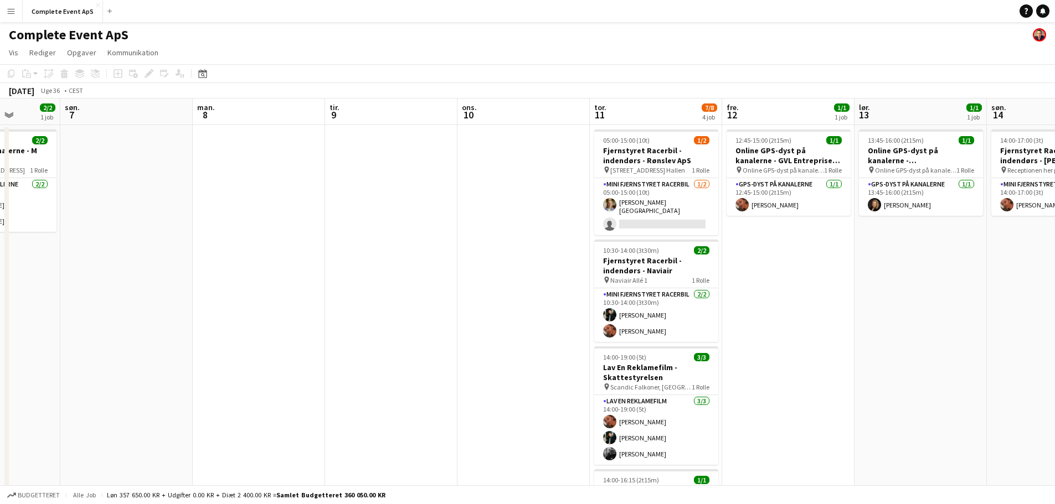
scroll to position [0, 346]
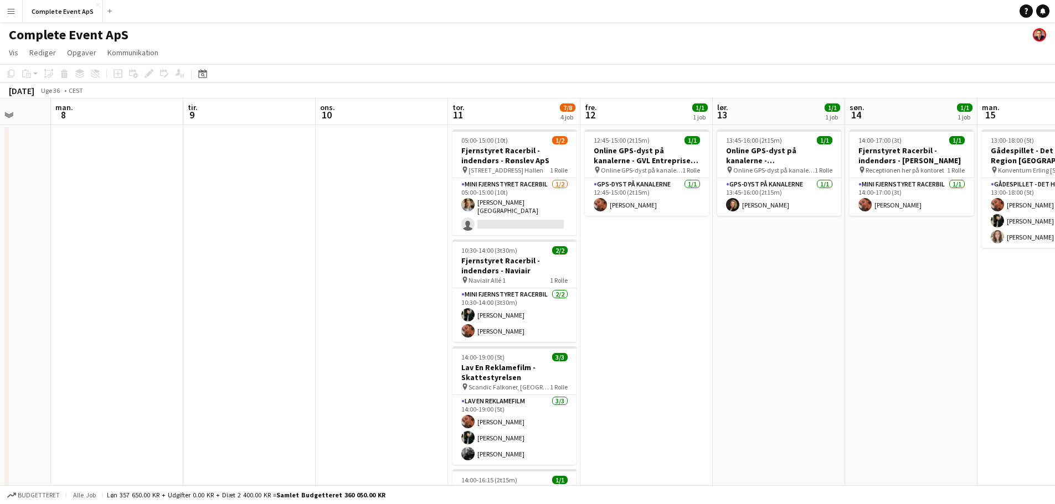
drag, startPoint x: 380, startPoint y: 339, endPoint x: 308, endPoint y: 334, distance: 72.2
click at [308, 334] on app-calendar-viewport "fre. 5 lør. 6 2/2 1 job søn. 7 man. 8 tir. 9 ons. 10 tor. 11 7/8 4 job fre. 12 …" at bounding box center [527, 430] width 1055 height 663
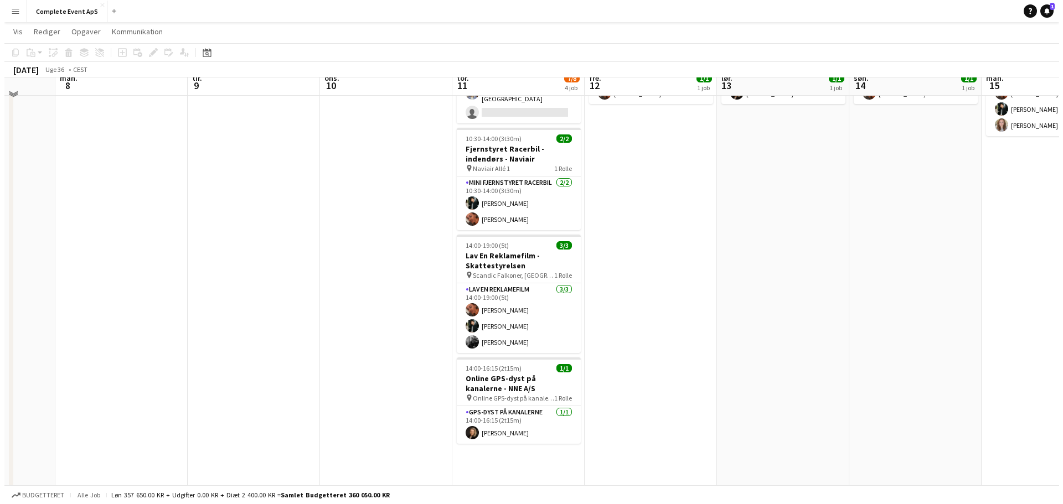
scroll to position [0, 0]
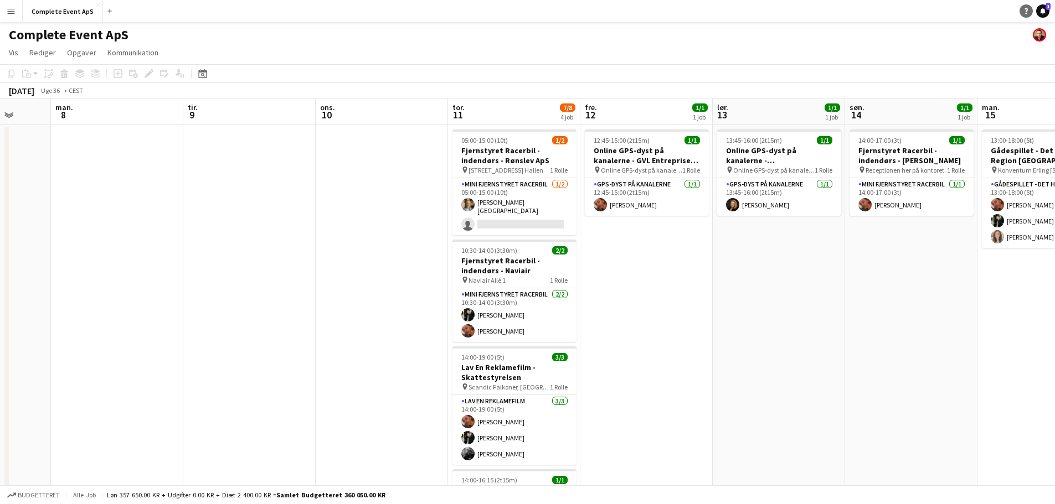
click at [1041, 12] on icon at bounding box center [1043, 11] width 6 height 6
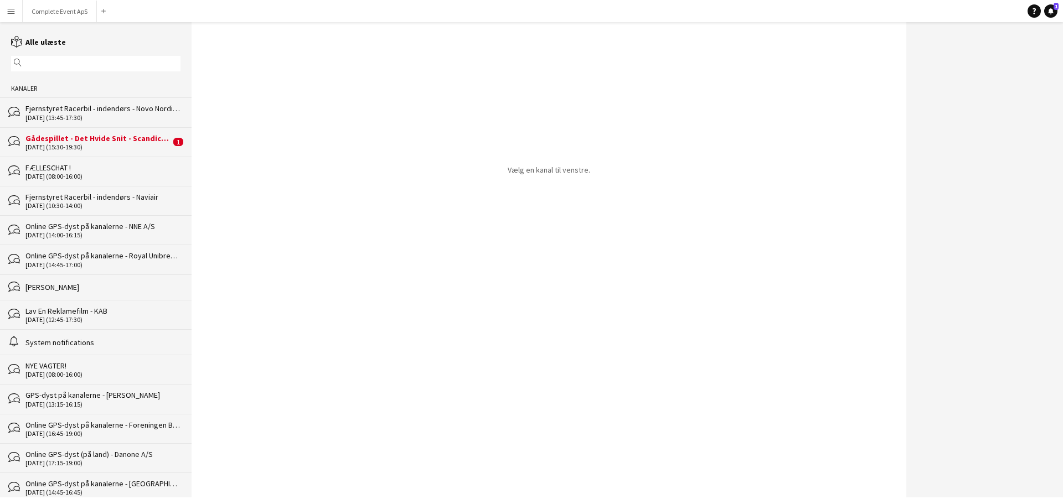
click at [95, 143] on div "[DATE] (15:30-19:30)" at bounding box center [97, 147] width 145 height 8
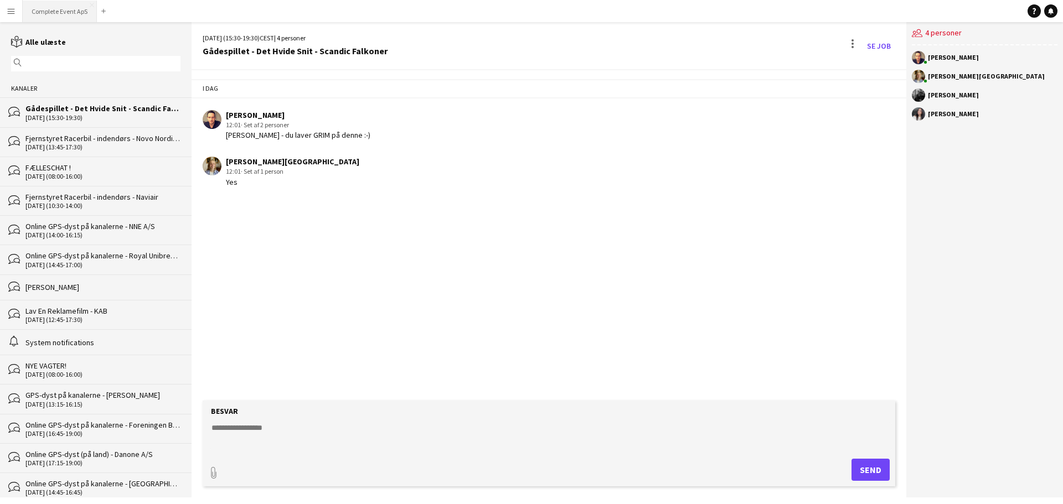
click at [57, 8] on button "Complete Event ApS Luk" at bounding box center [60, 12] width 74 height 22
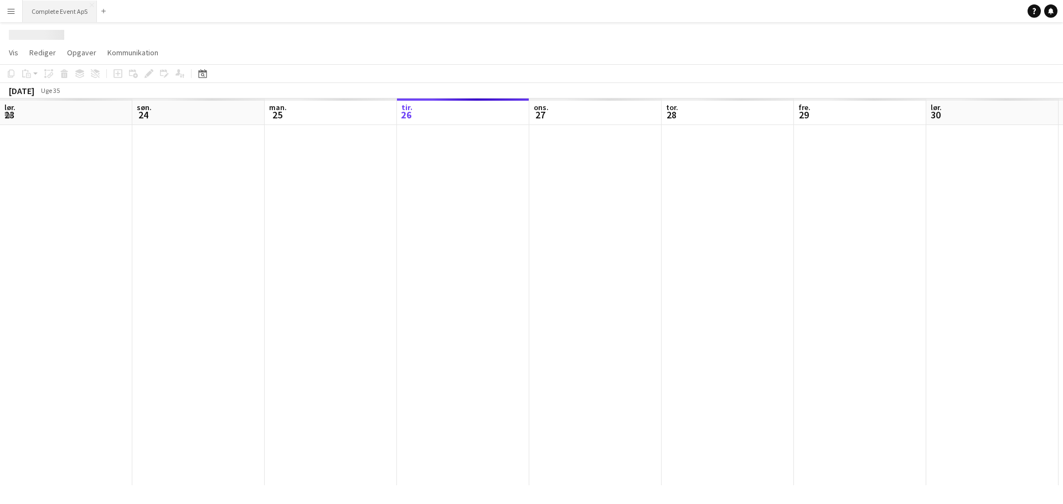
scroll to position [0, 265]
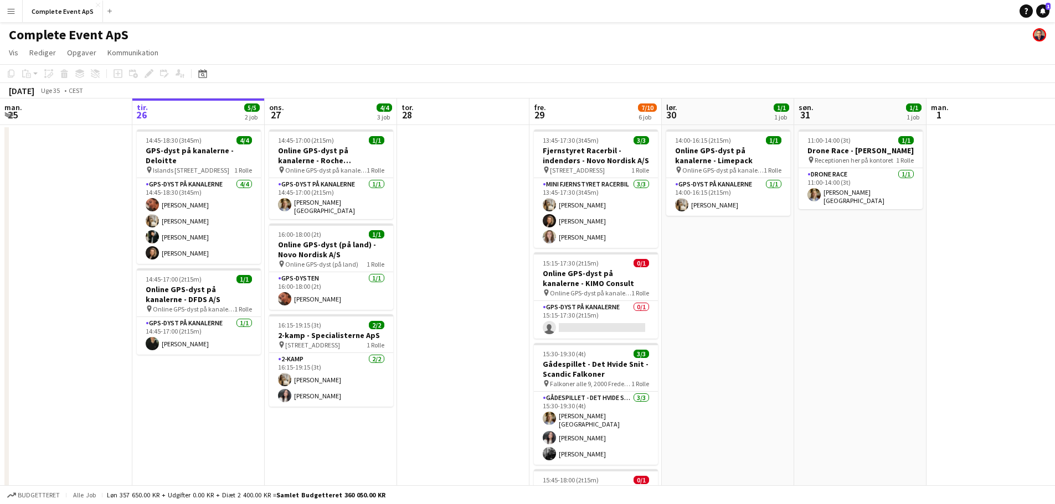
click at [1044, 13] on icon at bounding box center [1043, 11] width 6 height 6
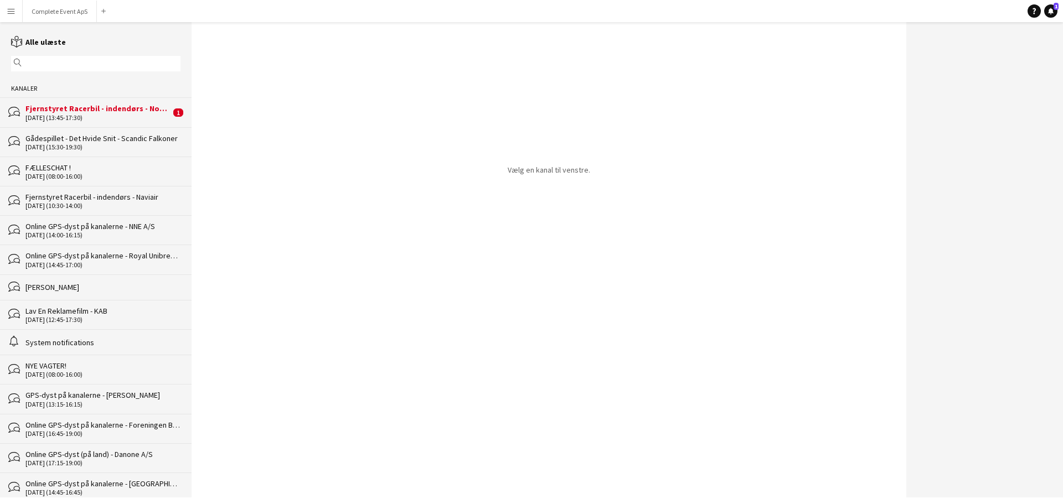
click at [82, 104] on div "Fjernstyret Racerbil - indendørs - Novo Nordisk A/S" at bounding box center [97, 109] width 145 height 10
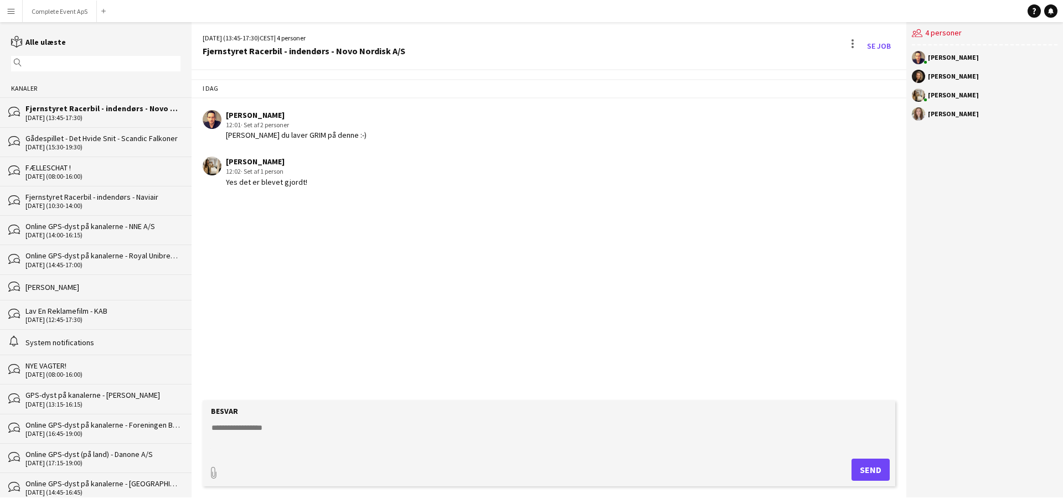
click at [375, 431] on textarea at bounding box center [550, 436] width 681 height 29
type textarea "*"
type textarea "**********"
click at [56, 10] on button "Complete Event ApS Luk" at bounding box center [60, 12] width 74 height 22
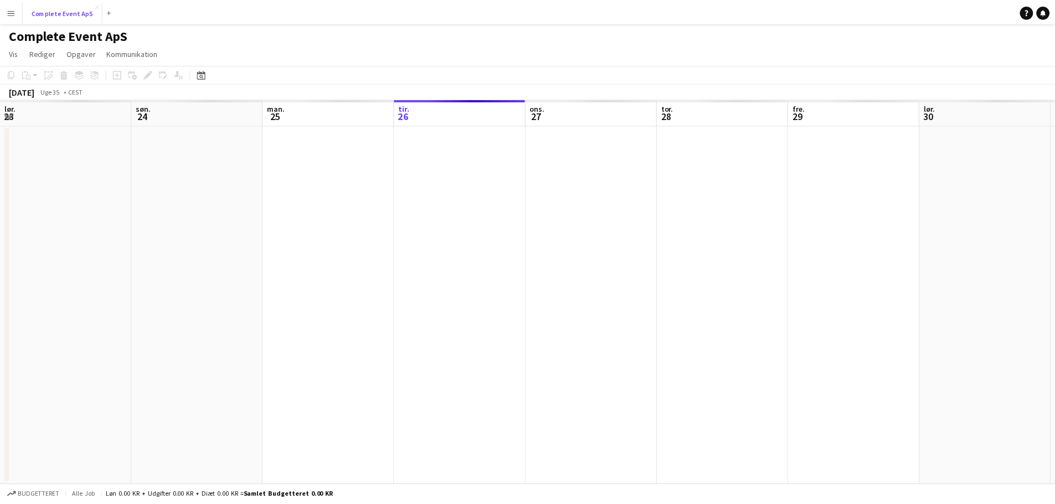
scroll to position [0, 265]
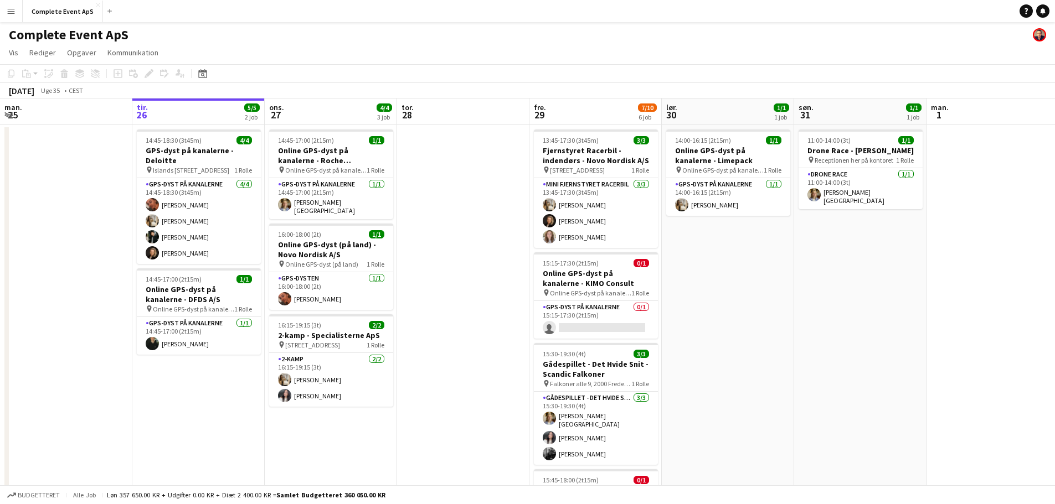
drag, startPoint x: 1043, startPoint y: 13, endPoint x: 770, endPoint y: 20, distance: 273.0
click at [1043, 13] on icon at bounding box center [1043, 11] width 6 height 6
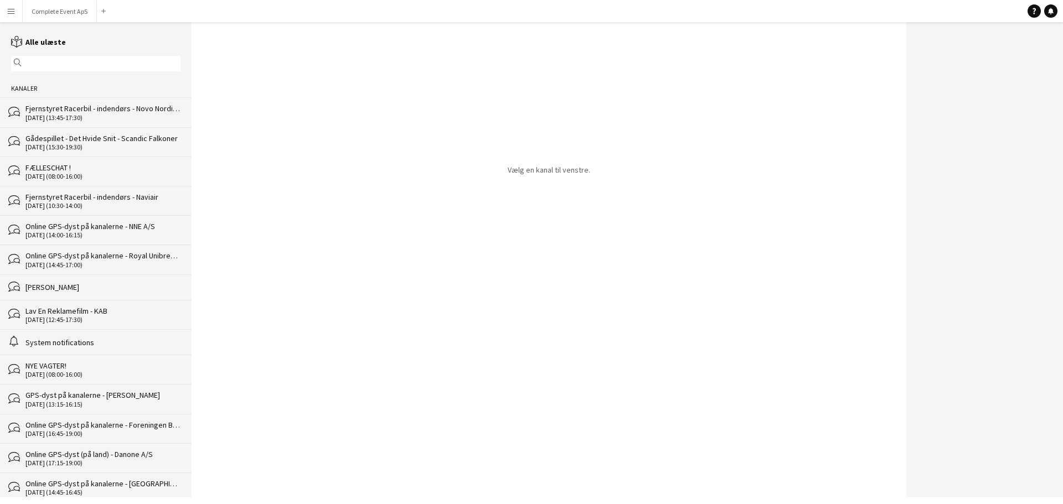
click at [109, 120] on div "[DATE] (13:45-17:30)" at bounding box center [102, 118] width 155 height 8
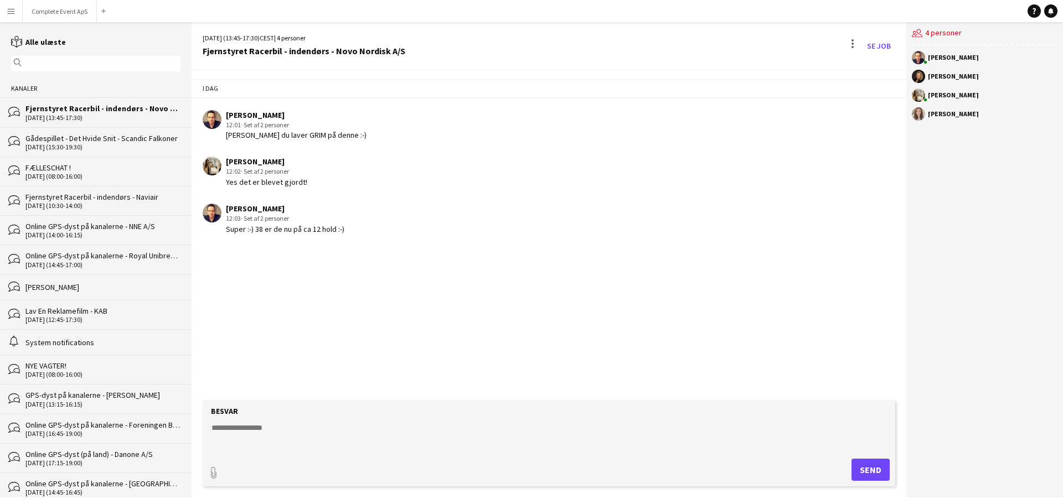
click at [327, 436] on textarea at bounding box center [550, 436] width 681 height 29
type textarea "*"
type textarea "**********"
click at [68, 3] on button "Complete Event ApS Luk" at bounding box center [60, 12] width 74 height 22
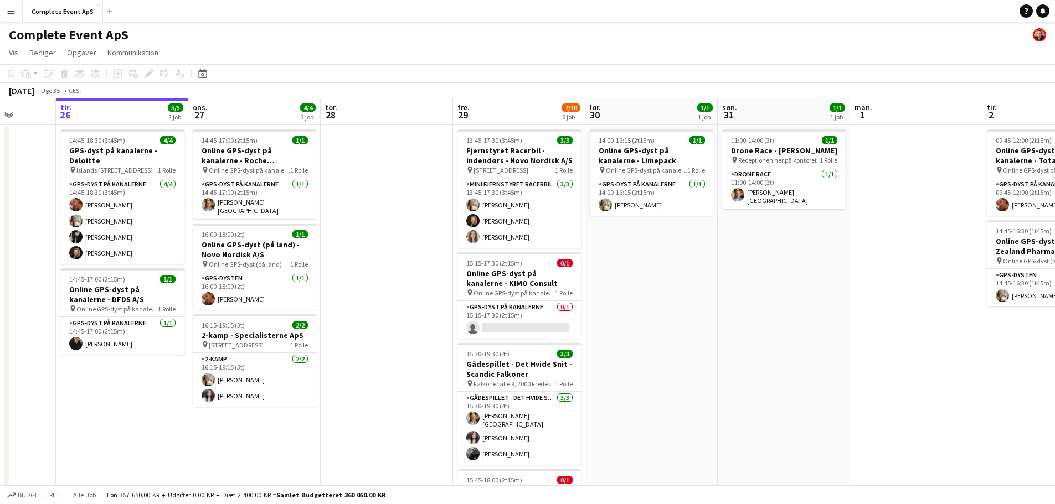
scroll to position [0, 399]
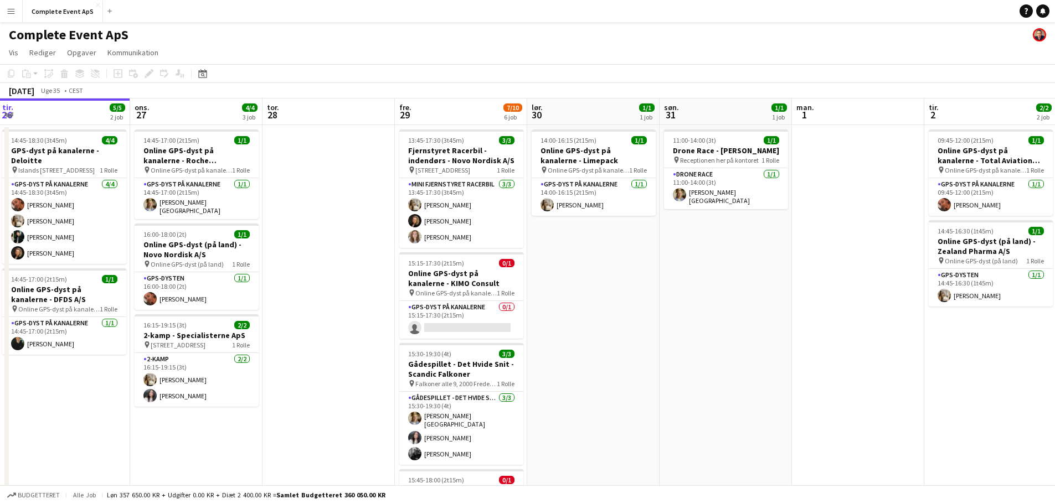
drag, startPoint x: 673, startPoint y: 315, endPoint x: 627, endPoint y: 309, distance: 45.8
click at [627, 309] on app-calendar-viewport "lør. 23 søn. 24 man. 25 tir. 26 5/5 2 job ons. 27 4/4 3 job tor. 28 fre. 29 7/1…" at bounding box center [527, 430] width 1055 height 663
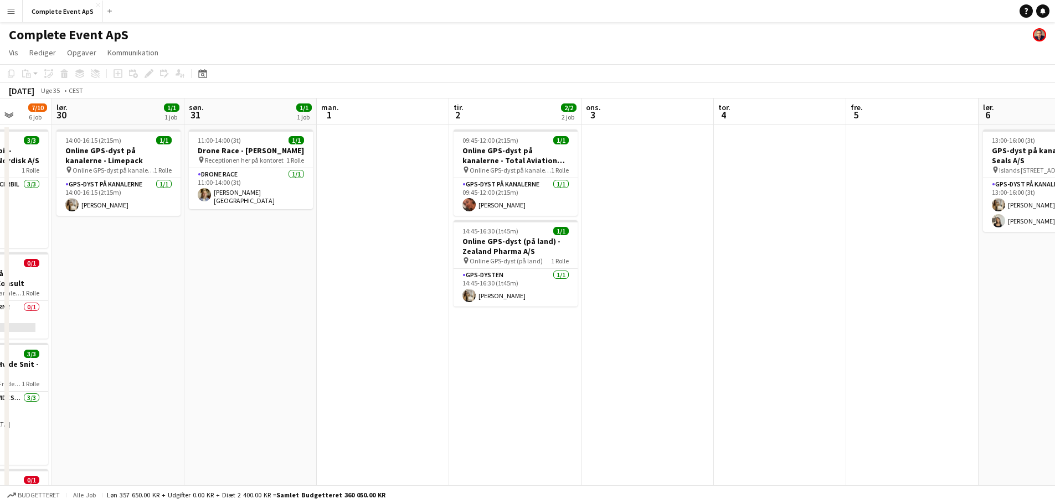
drag, startPoint x: 727, startPoint y: 309, endPoint x: 240, endPoint y: 301, distance: 487.2
click at [247, 303] on app-calendar-viewport "ons. 27 4/4 3 job tor. 28 fre. 29 7/10 6 job lør. 30 1/1 1 job søn. 31 1/1 1 jo…" at bounding box center [527, 430] width 1055 height 663
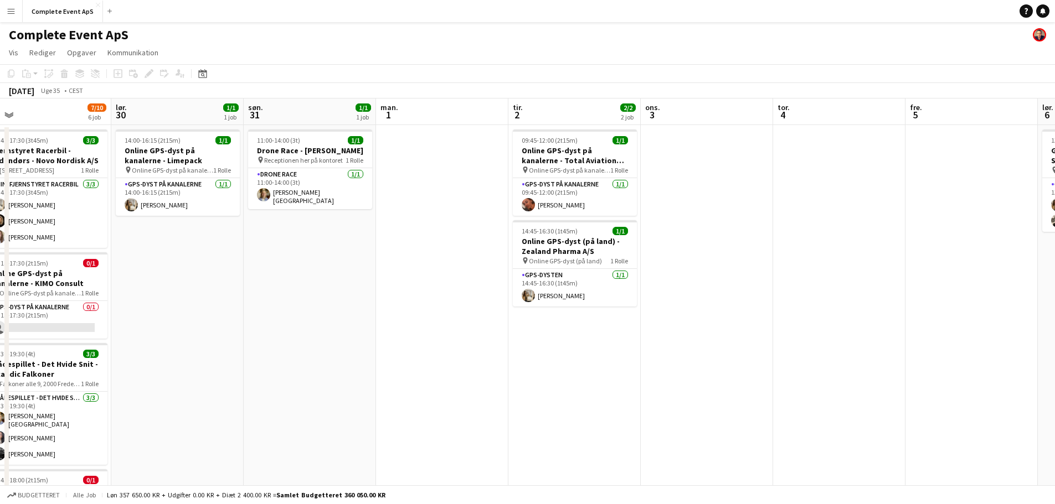
drag, startPoint x: 337, startPoint y: 307, endPoint x: 784, endPoint y: 303, distance: 446.8
click at [812, 307] on app-calendar-viewport "ons. 27 4/4 3 job tor. 28 fre. 29 7/10 6 job lør. 30 1/1 1 job søn. 31 1/1 1 jo…" at bounding box center [527, 430] width 1055 height 663
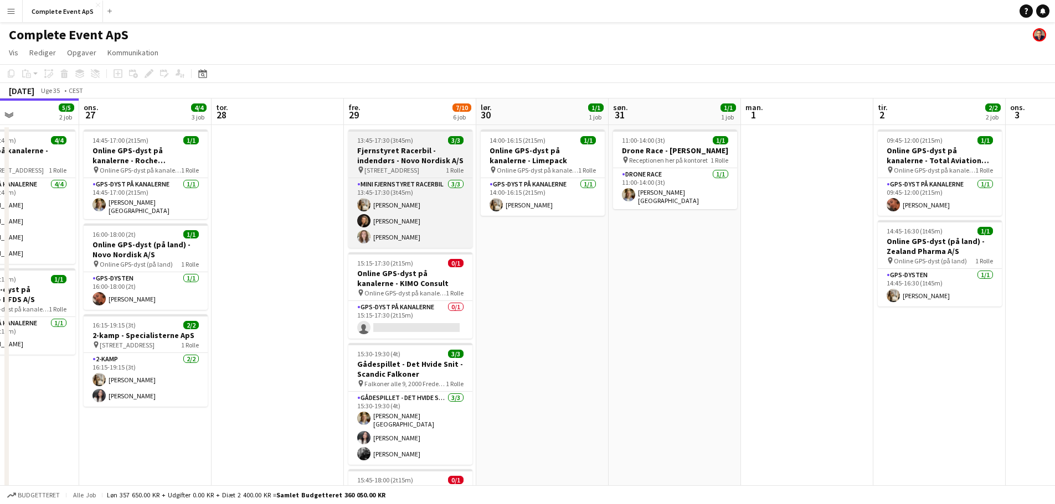
click at [430, 145] on app-job-card "13:45-17:30 (3t45m) 3/3 Fjernstyret Racerbil - indendørs - Novo Nordisk A/S pin…" at bounding box center [410, 189] width 124 height 118
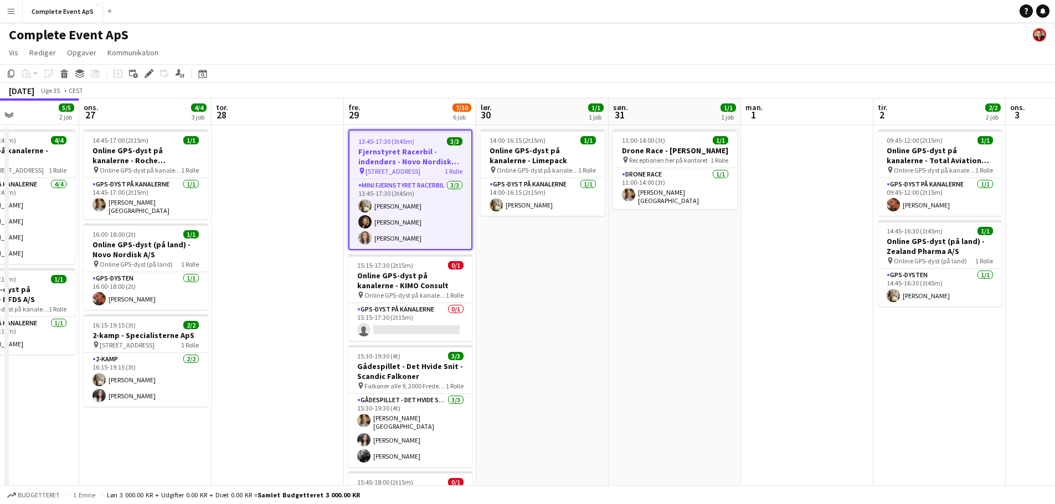
click at [422, 139] on div "13:45-17:30 (3t45m) 3/3" at bounding box center [410, 141] width 122 height 8
click at [570, 284] on app-date-cell "14:00-16:15 (2t15m) 1/1 Online GPS-dyst på kanalerne - Limepack pin Online GPS-…" at bounding box center [542, 443] width 132 height 636
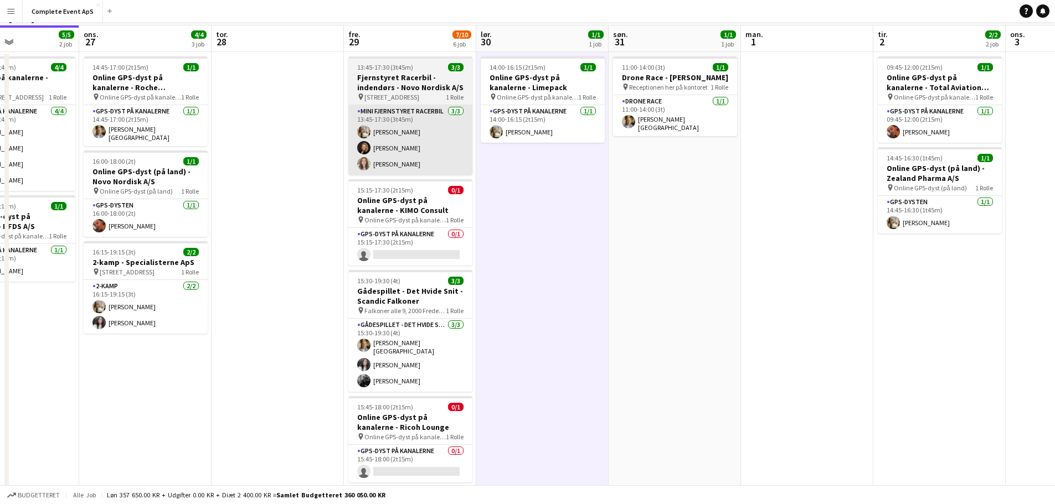
scroll to position [0, 0]
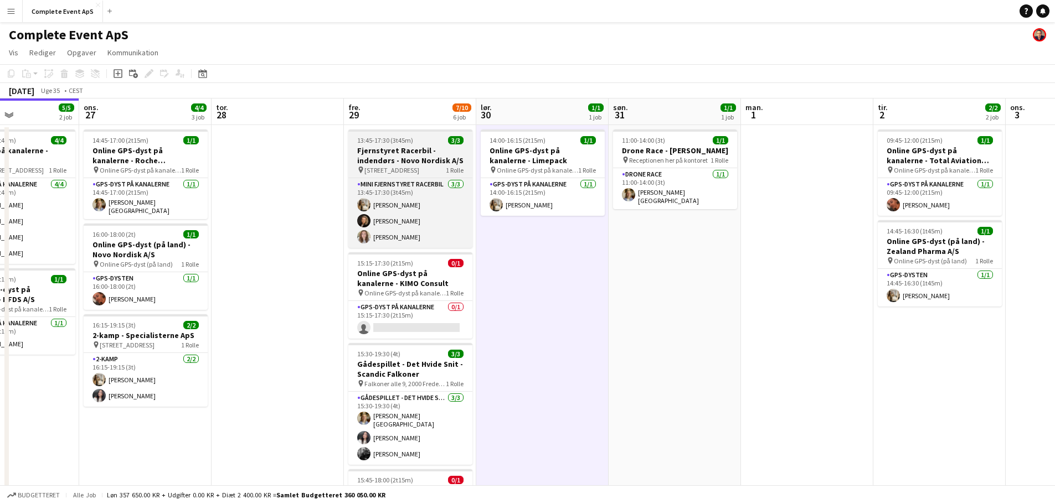
click at [419, 143] on div "13:45-17:30 (3t45m) 3/3" at bounding box center [410, 140] width 124 height 8
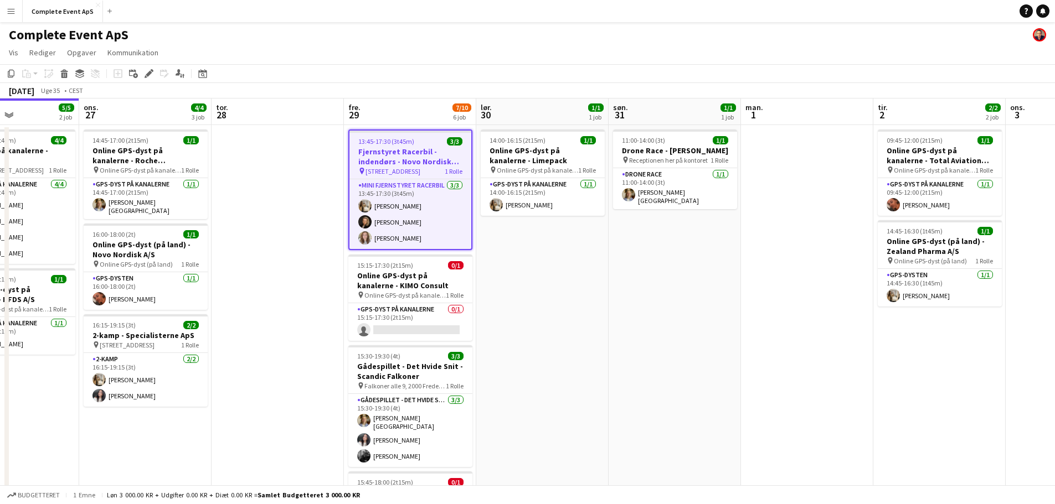
click at [419, 143] on div "13:45-17:30 (3t45m) 3/3" at bounding box center [410, 141] width 122 height 8
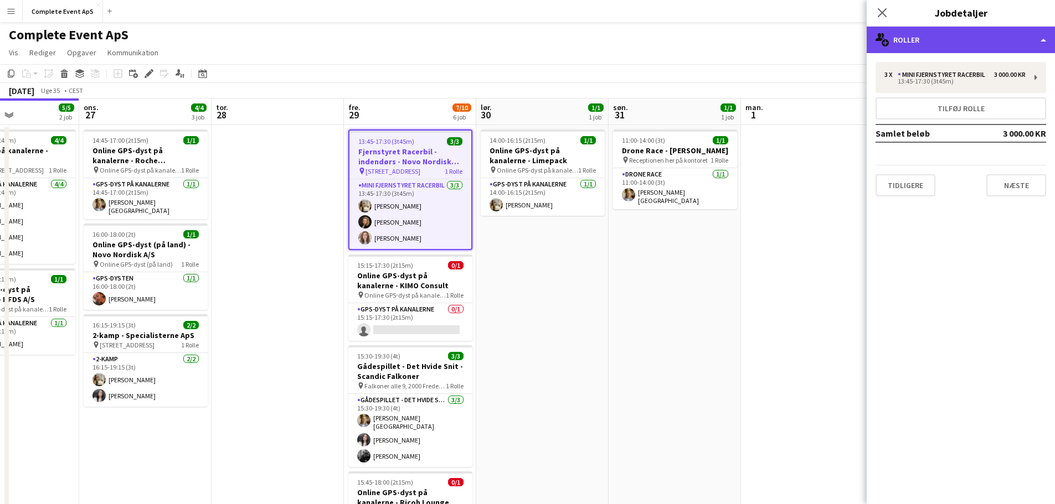
click at [937, 41] on div "multiple-users-add Roller" at bounding box center [960, 40] width 188 height 27
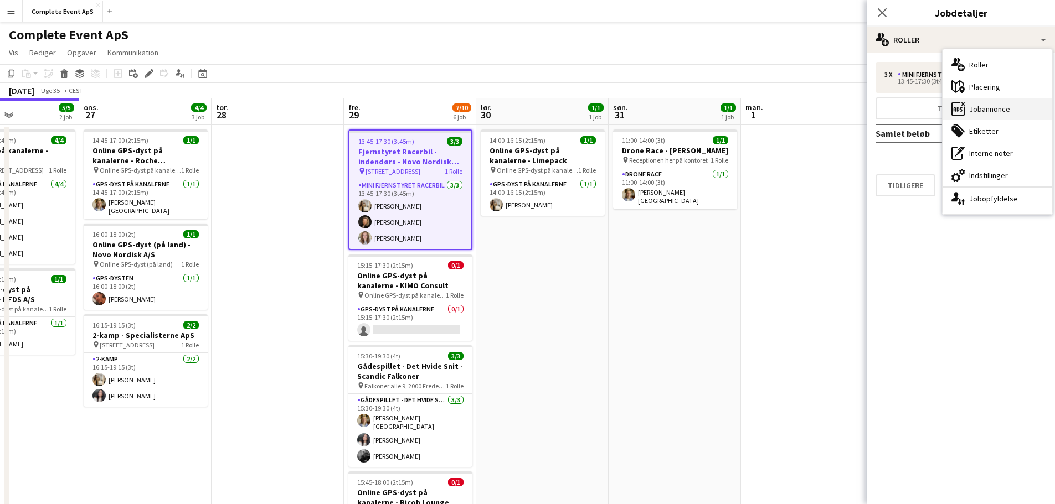
click at [984, 103] on div "ads-window Jobannonce" at bounding box center [997, 109] width 110 height 22
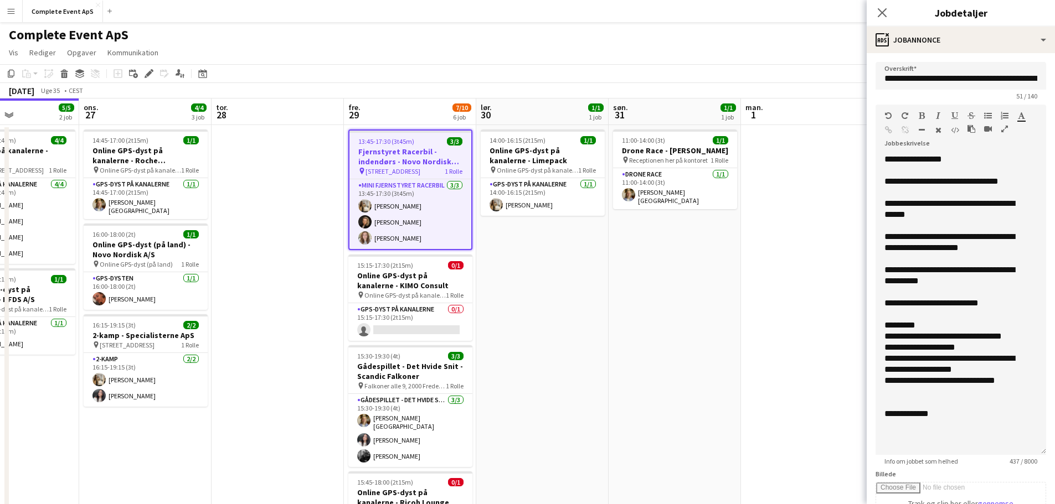
drag, startPoint x: 1025, startPoint y: 230, endPoint x: 1014, endPoint y: 465, distance: 235.0
click at [1014, 465] on app-form-group "**********" at bounding box center [960, 285] width 171 height 361
click at [642, 335] on app-date-cell "11:00-14:00 (3t) 1/1 Drone Race - [PERSON_NAME] pin Receptionen her på kontoret…" at bounding box center [674, 443] width 132 height 636
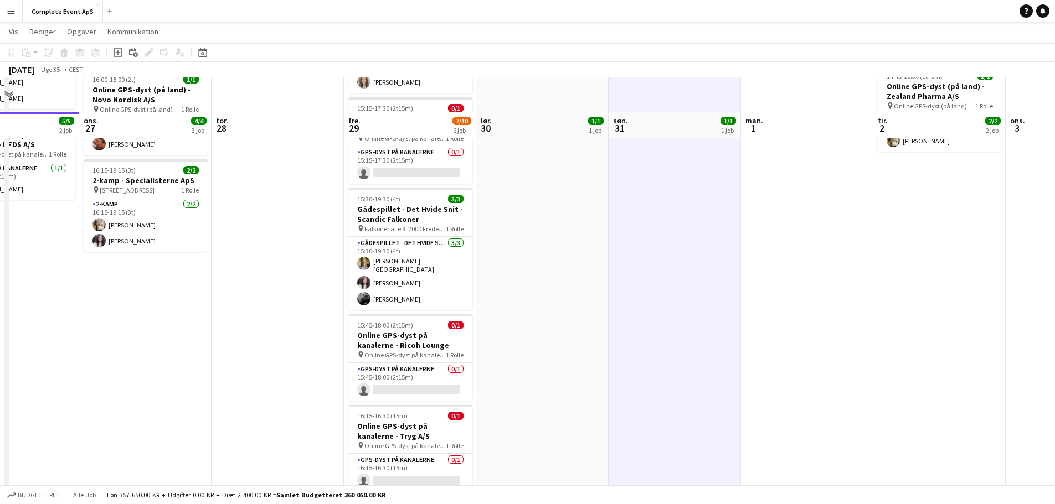
scroll to position [221, 0]
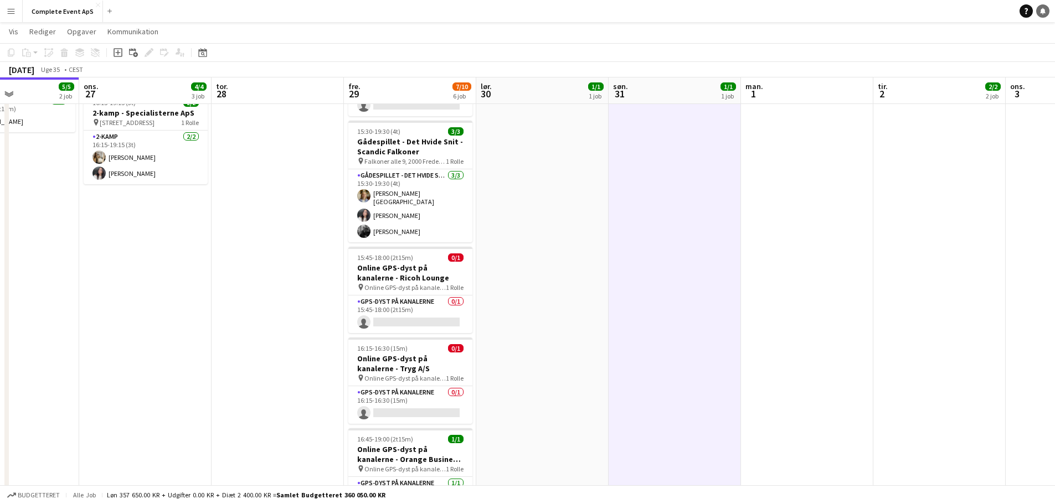
click at [1046, 10] on link "Notifikationer" at bounding box center [1042, 10] width 13 height 13
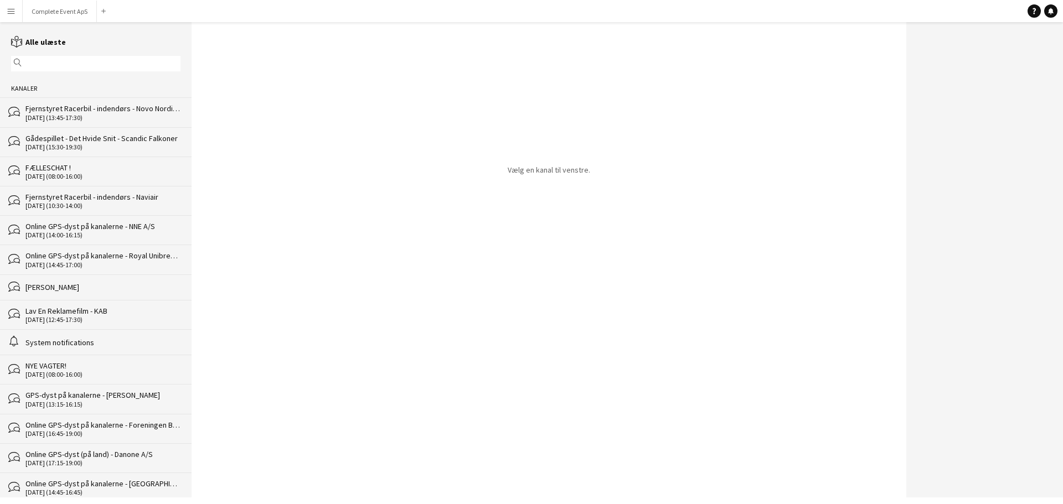
click at [105, 109] on div "Fjernstyret Racerbil - indendørs - Novo Nordisk A/S" at bounding box center [102, 109] width 155 height 10
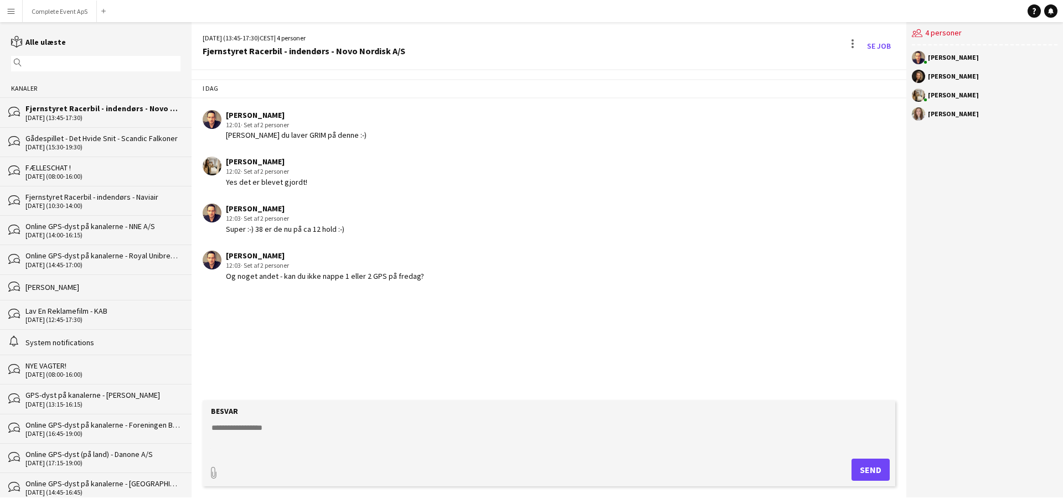
click at [346, 437] on textarea at bounding box center [550, 436] width 681 height 29
type textarea "**********"
click at [64, 6] on button "Complete Event ApS Luk" at bounding box center [60, 12] width 74 height 22
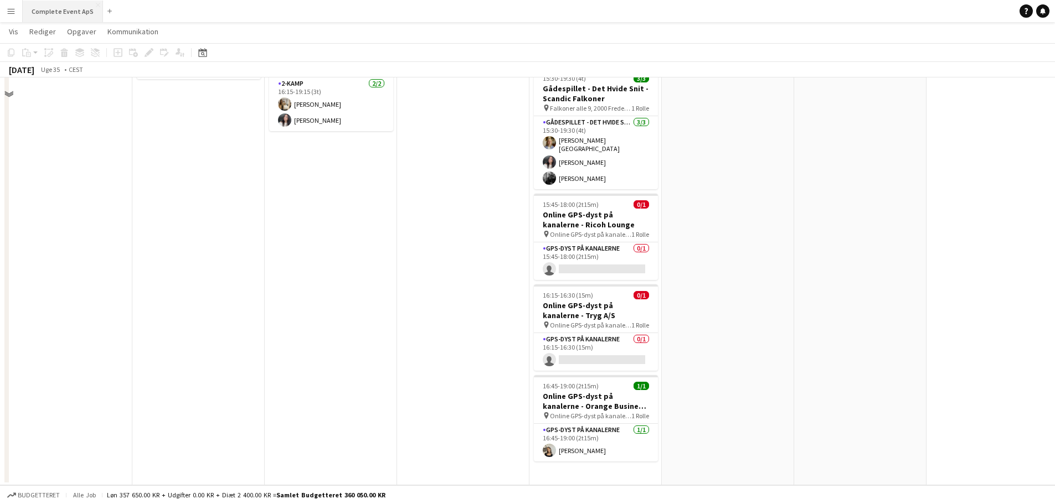
scroll to position [109, 0]
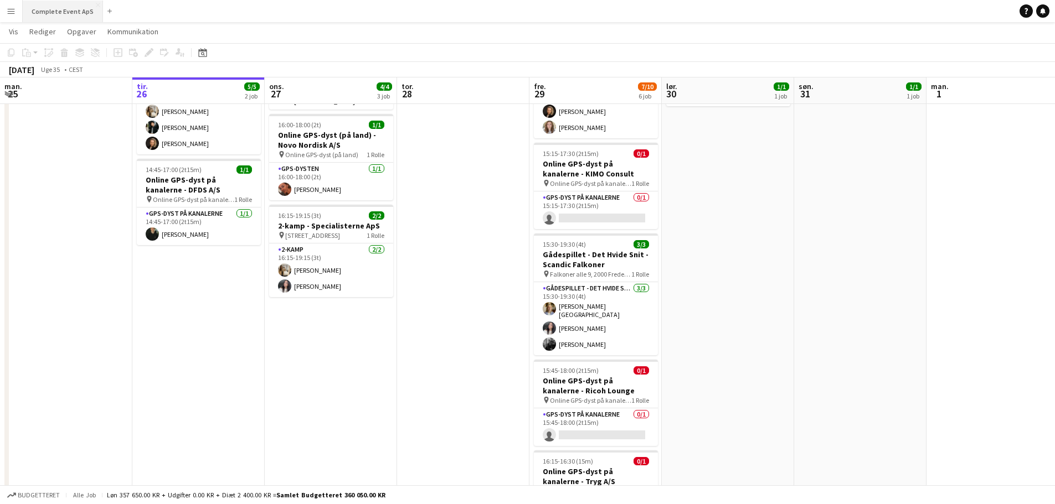
drag, startPoint x: 54, startPoint y: 9, endPoint x: 49, endPoint y: 0, distance: 10.6
click at [55, 9] on button "Complete Event ApS Luk" at bounding box center [63, 12] width 80 height 22
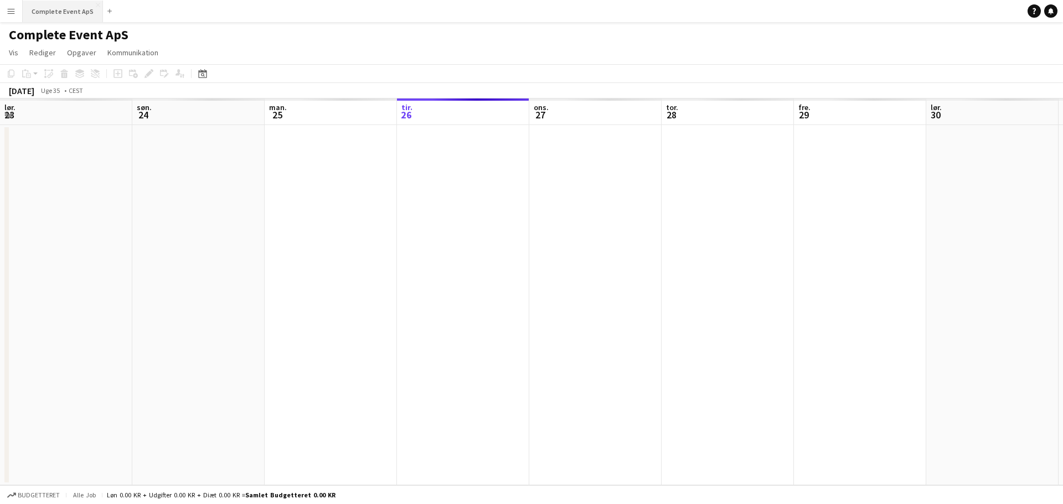
scroll to position [0, 265]
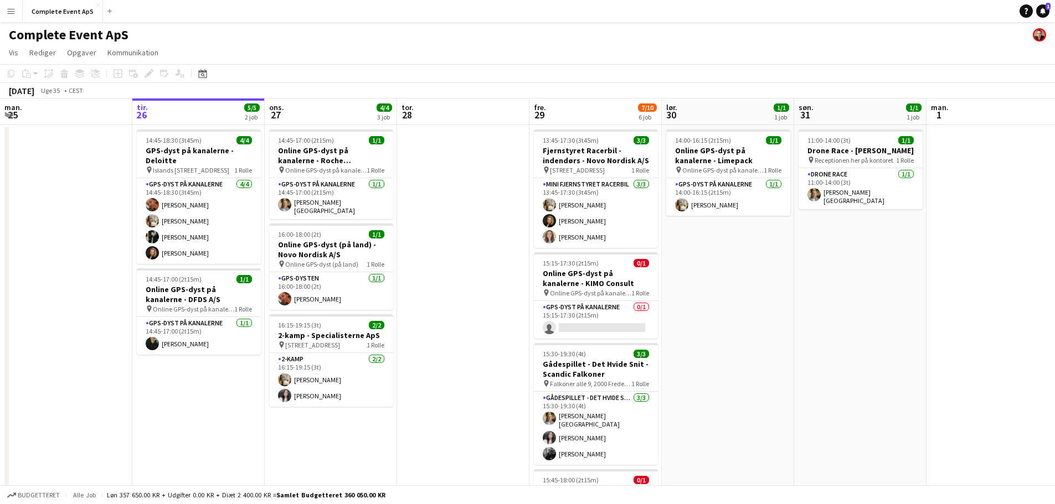
drag, startPoint x: 1040, startPoint y: 11, endPoint x: 1001, endPoint y: 11, distance: 38.2
click at [1040, 11] on icon "Notifikationer" at bounding box center [1042, 11] width 7 height 7
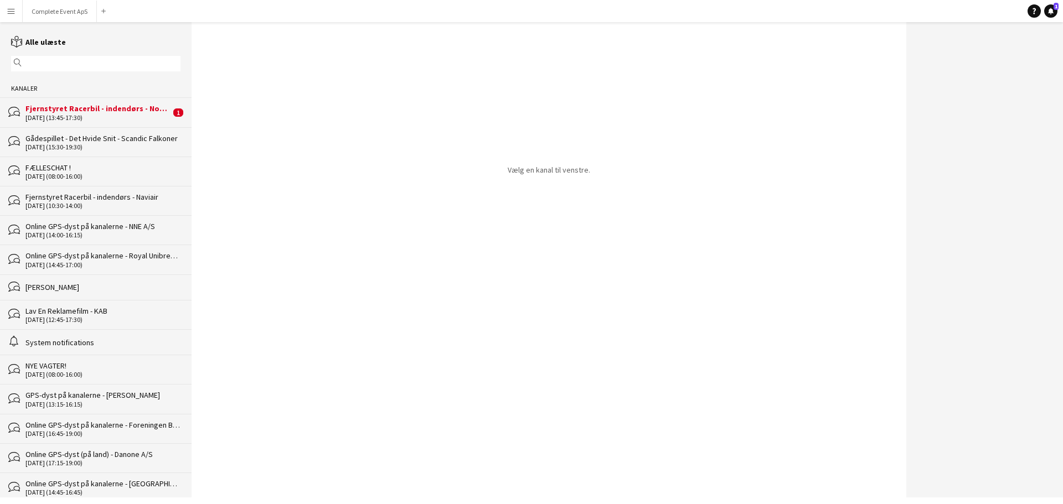
click at [106, 108] on div "Fjernstyret Racerbil - indendørs - Novo Nordisk A/S" at bounding box center [97, 109] width 145 height 10
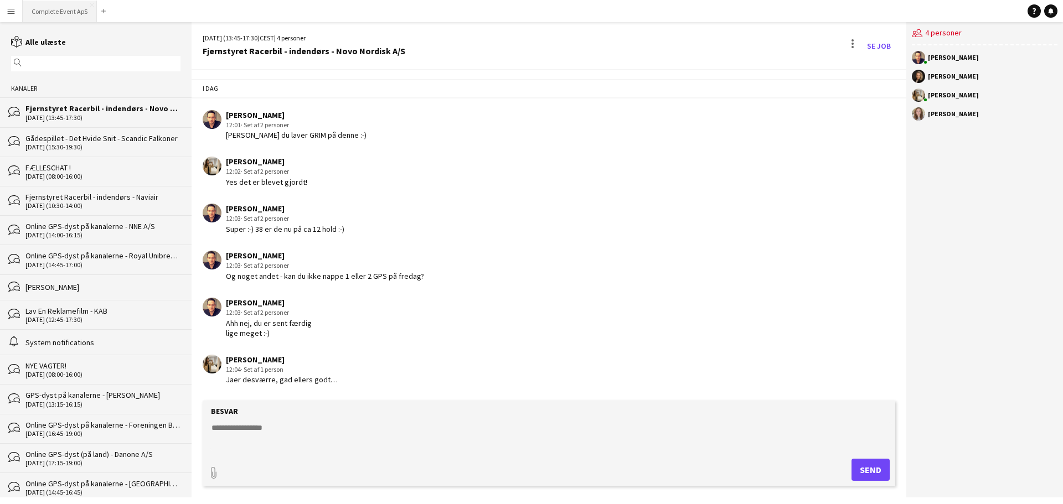
click at [67, 7] on button "Complete Event ApS Luk" at bounding box center [60, 12] width 74 height 22
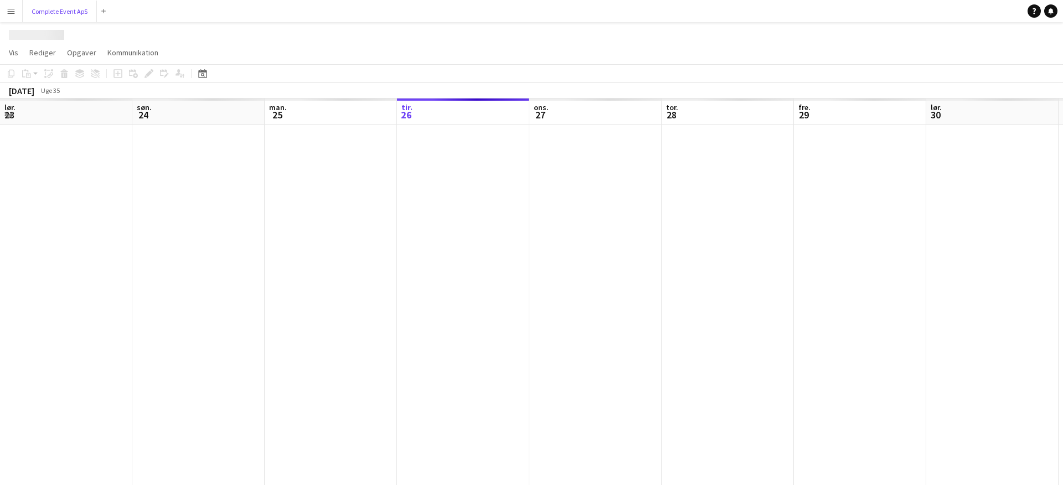
scroll to position [0, 265]
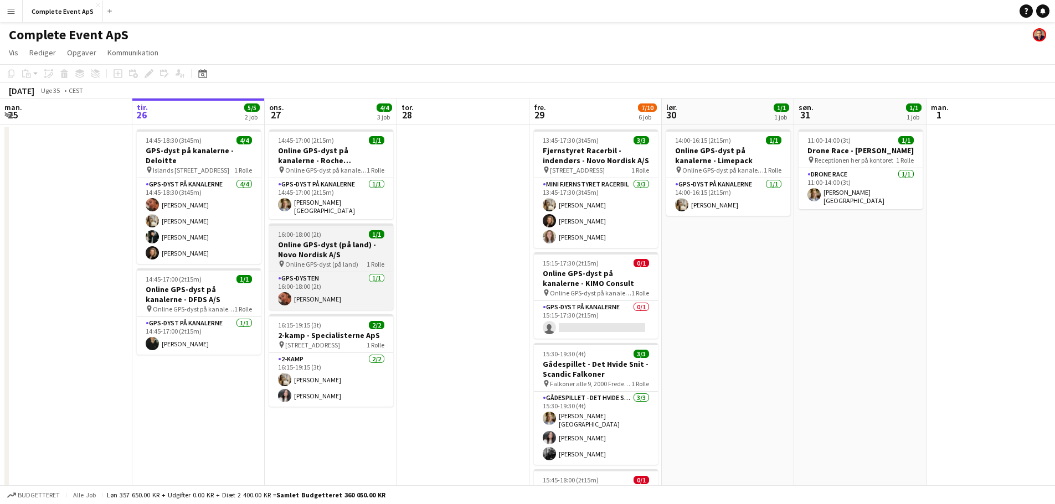
click at [355, 235] on div "16:00-18:00 (2t) 1/1" at bounding box center [331, 234] width 124 height 8
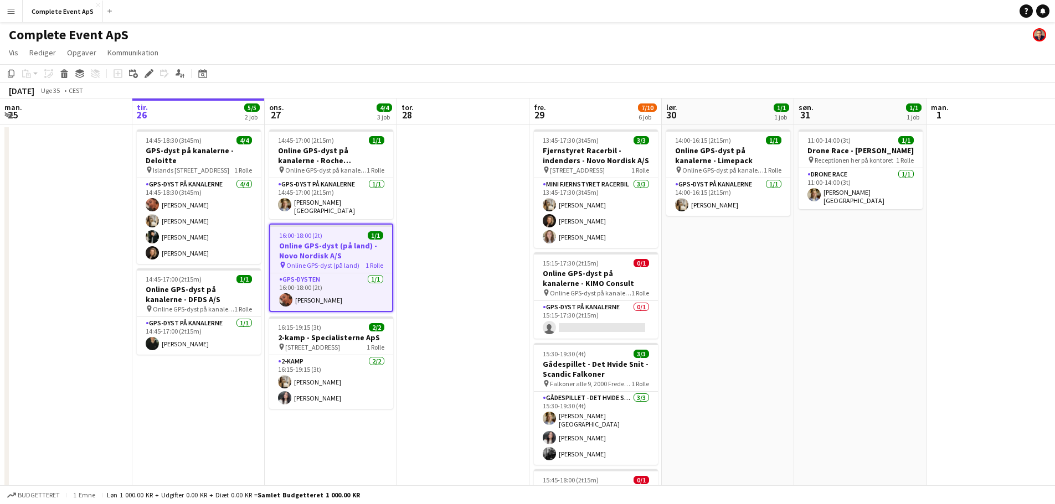
click at [355, 235] on div "16:00-18:00 (2t) 1/1" at bounding box center [331, 235] width 122 height 8
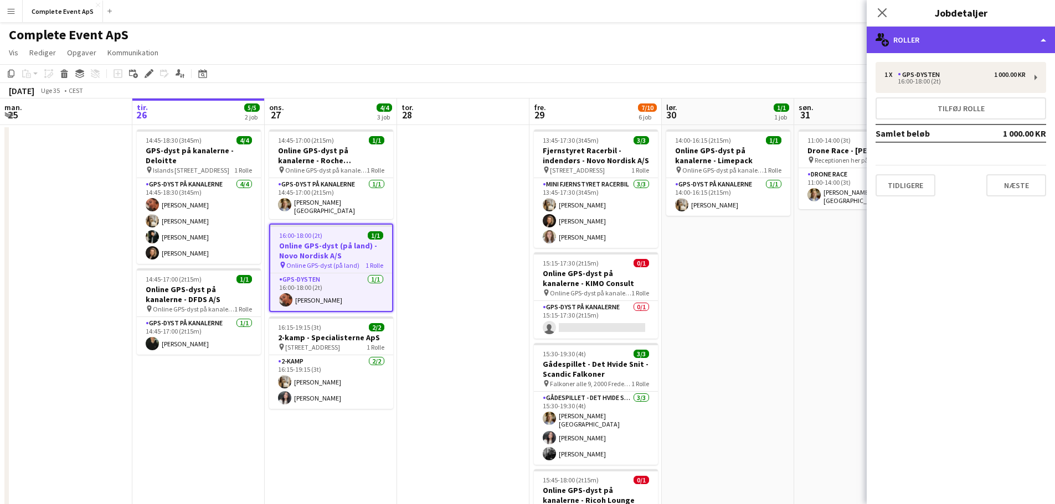
drag, startPoint x: 922, startPoint y: 32, endPoint x: 930, endPoint y: 43, distance: 14.0
click at [921, 33] on div "multiple-users-add Roller" at bounding box center [960, 40] width 188 height 27
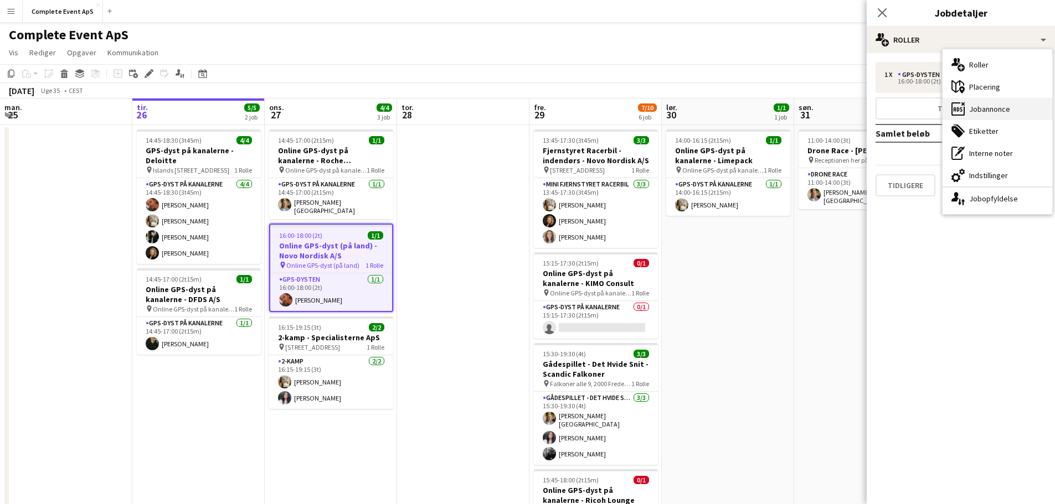
click at [993, 108] on div "ads-window Jobannonce" at bounding box center [997, 109] width 110 height 22
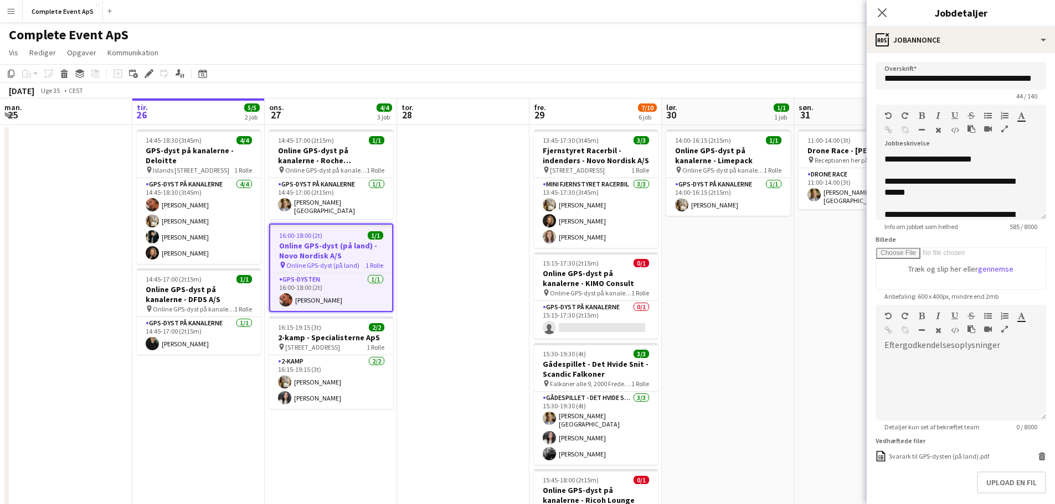
click at [455, 157] on app-date-cell at bounding box center [463, 443] width 132 height 636
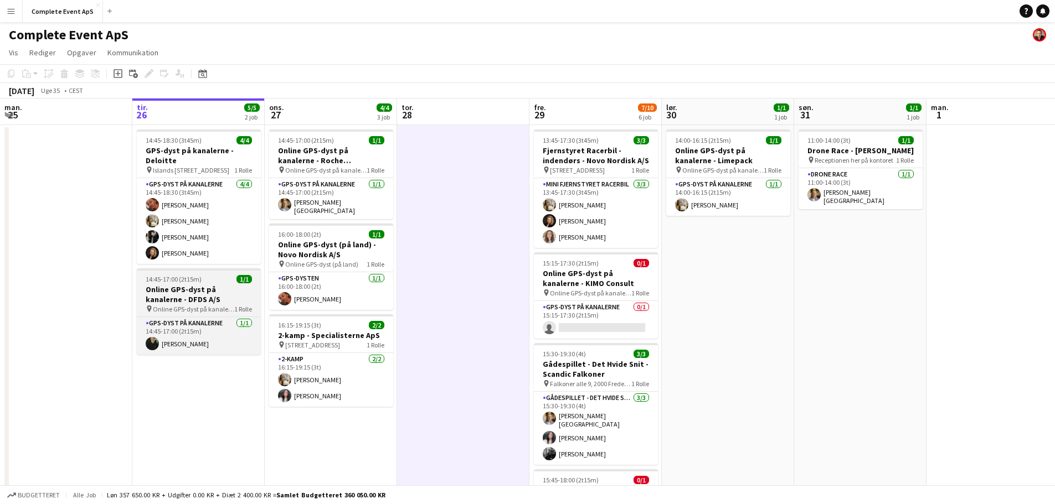
click at [224, 285] on h3 "Online GPS-dyst på kanalerne - DFDS A/S" at bounding box center [199, 295] width 124 height 20
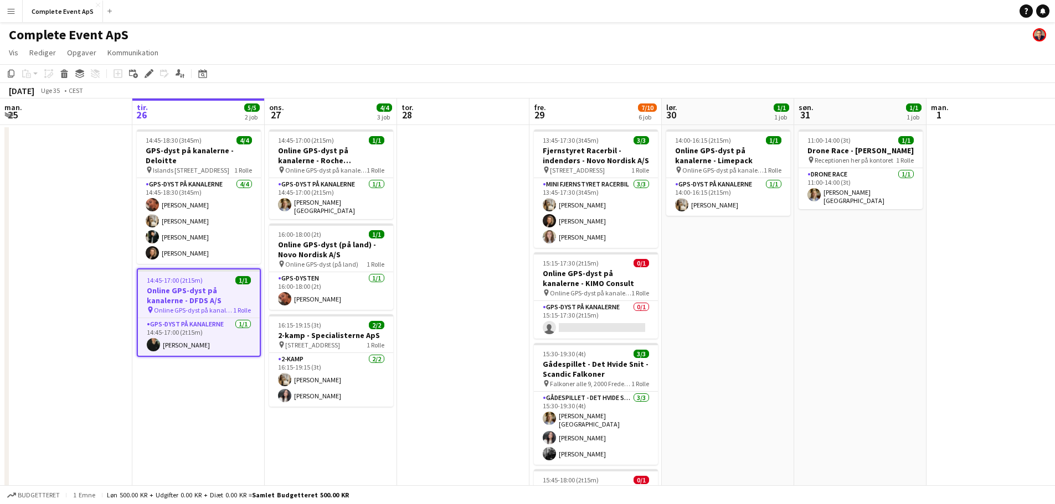
click at [224, 285] on app-job-card "14:45-17:00 (2t15m) 1/1 Online GPS-dyst på kanalerne - DFDS A/S pin Online GPS-…" at bounding box center [199, 312] width 124 height 89
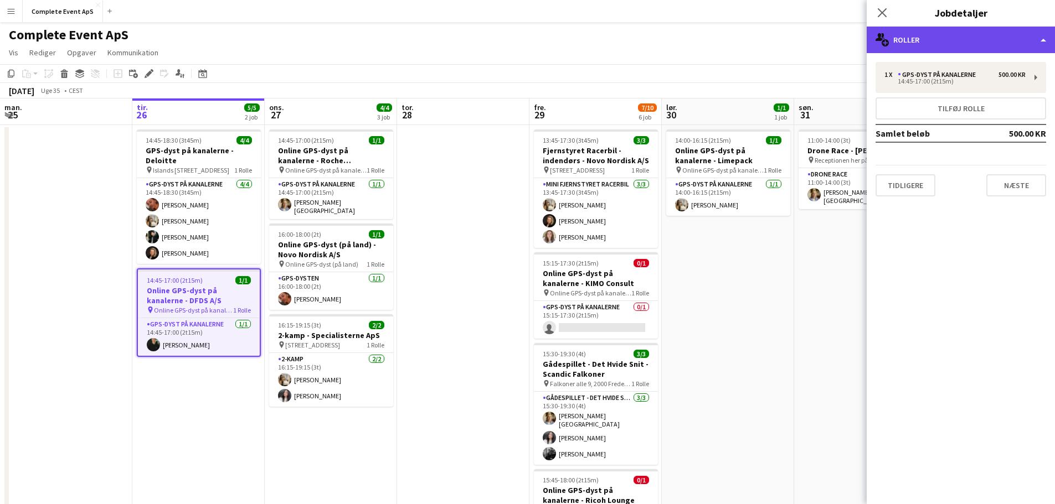
click at [924, 45] on div "multiple-users-add Roller" at bounding box center [960, 40] width 188 height 27
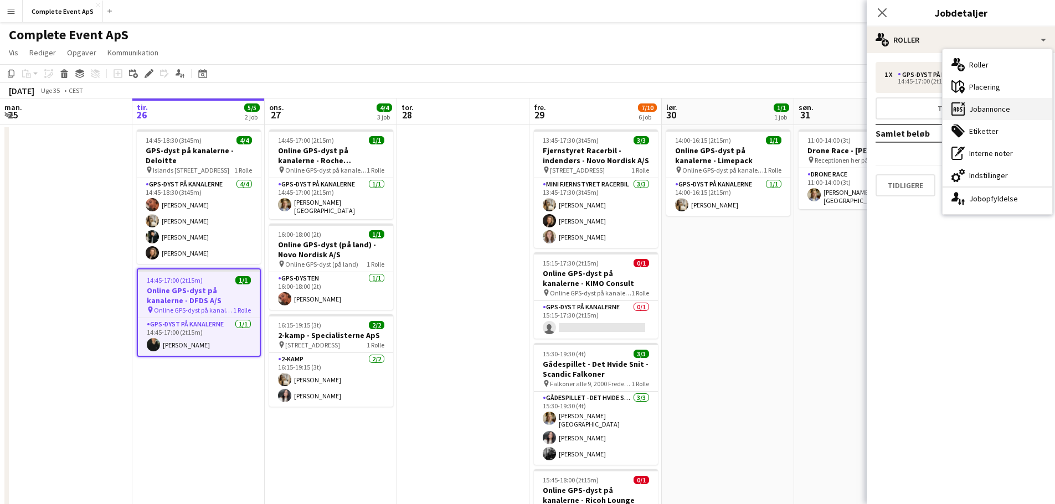
click at [984, 109] on div "ads-window Jobannonce" at bounding box center [997, 109] width 110 height 22
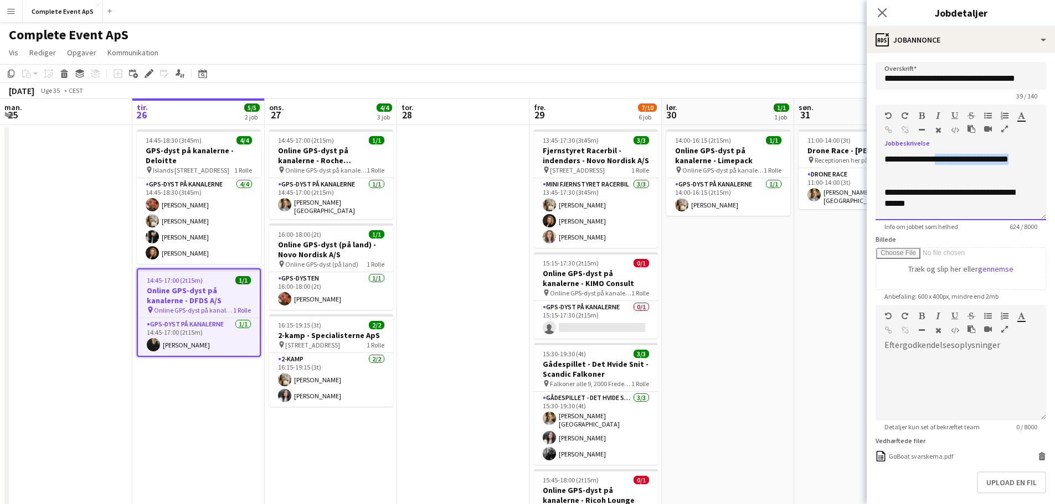
drag, startPoint x: 978, startPoint y: 172, endPoint x: 943, endPoint y: 159, distance: 36.6
click at [943, 159] on div "**********" at bounding box center [952, 165] width 136 height 22
copy div "**********"
click at [57, 9] on button "Complete Event ApS Luk" at bounding box center [63, 12] width 80 height 22
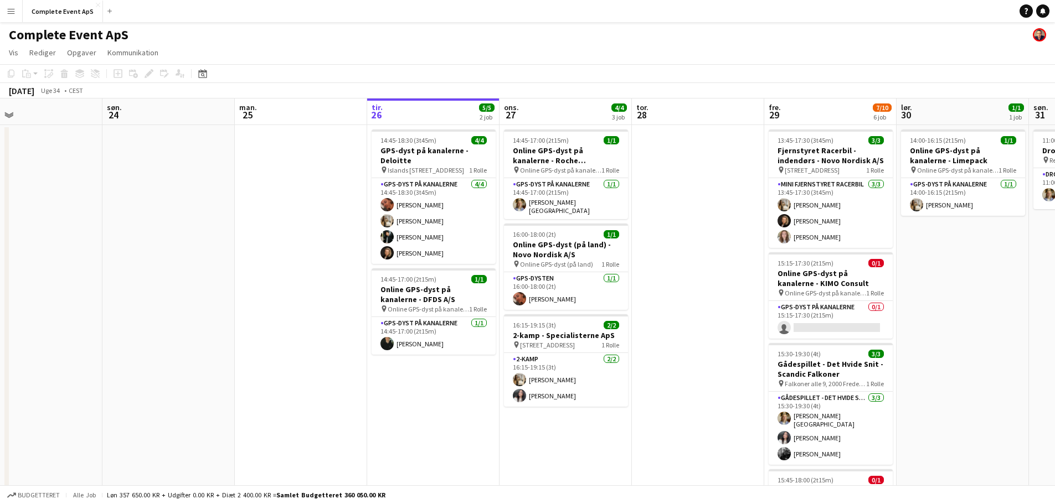
drag, startPoint x: 325, startPoint y: 251, endPoint x: 819, endPoint y: 264, distance: 494.5
click at [802, 267] on app-calendar-viewport "tor. 21 fre. 22 4/4 4 job lør. 23 søn. 24 man. 25 tir. 26 5/5 2 job ons. 27 4/4…" at bounding box center [527, 430] width 1055 height 663
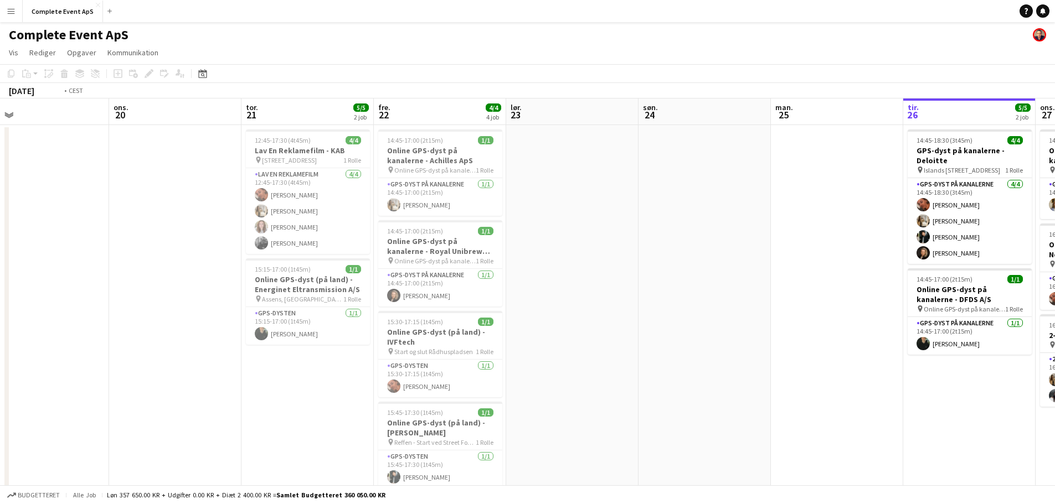
drag, startPoint x: 376, startPoint y: 297, endPoint x: 618, endPoint y: 302, distance: 242.0
click at [606, 302] on app-calendar-viewport "søn. 17 man. 18 4/4 2 job tir. 19 ons. 20 tor. 21 5/5 2 job fre. 22 4/4 4 job l…" at bounding box center [527, 430] width 1055 height 663
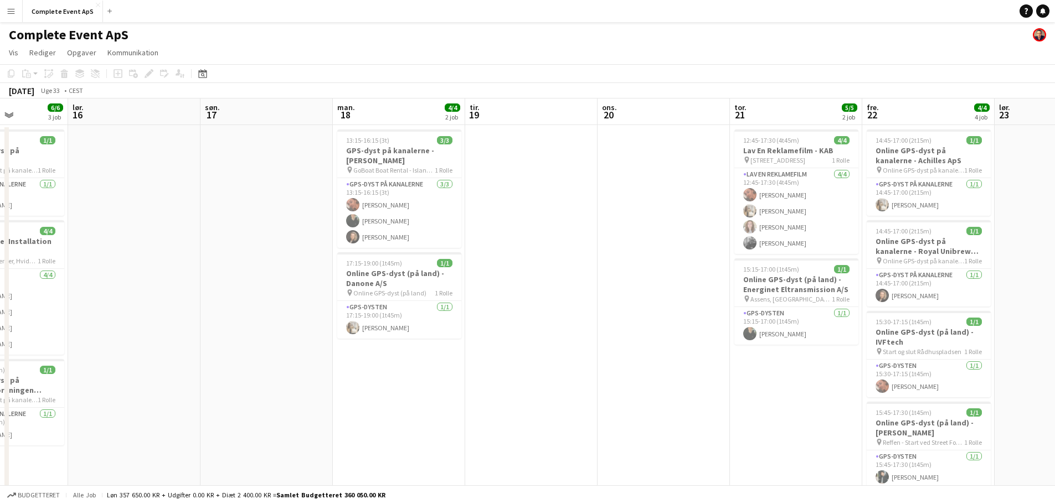
drag, startPoint x: 215, startPoint y: 291, endPoint x: 425, endPoint y: 302, distance: 210.1
click at [401, 306] on app-calendar-viewport "ons. 13 1/1 1 job tor. 14 fre. 15 6/6 3 job lør. 16 søn. 17 man. 18 4/4 2 job t…" at bounding box center [527, 430] width 1055 height 663
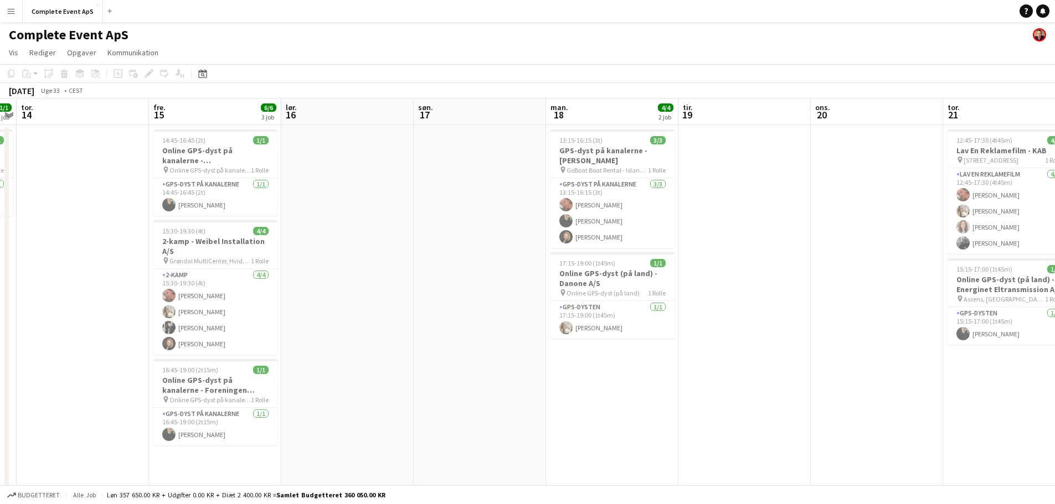
drag, startPoint x: 546, startPoint y: 319, endPoint x: 673, endPoint y: 316, distance: 126.8
click at [649, 319] on app-calendar-viewport "man. 11 tir. 12 ons. 13 1/1 1 job tor. 14 fre. 15 6/6 3 job lør. 16 søn. 17 man…" at bounding box center [527, 430] width 1055 height 663
